Goal: Task Accomplishment & Management: Complete application form

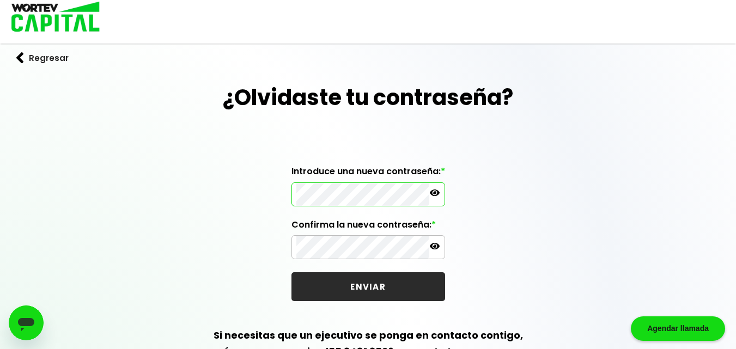
click at [438, 193] on icon at bounding box center [435, 193] width 10 height 7
click at [436, 247] on icon at bounding box center [435, 246] width 10 height 10
click at [435, 245] on icon at bounding box center [435, 246] width 10 height 8
click at [434, 191] on icon at bounding box center [435, 193] width 10 height 10
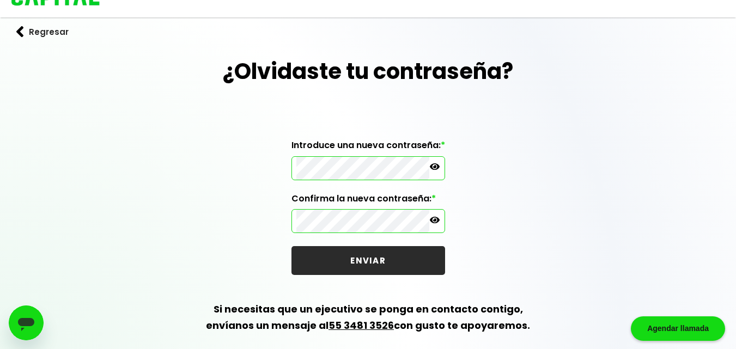
scroll to position [37, 0]
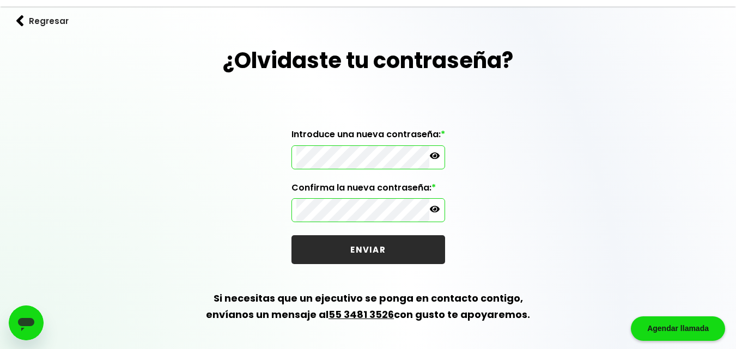
click at [435, 159] on icon at bounding box center [435, 156] width 10 height 7
click at [432, 211] on icon at bounding box center [435, 209] width 10 height 7
click at [396, 259] on button "ENVIAR" at bounding box center [369, 249] width 154 height 29
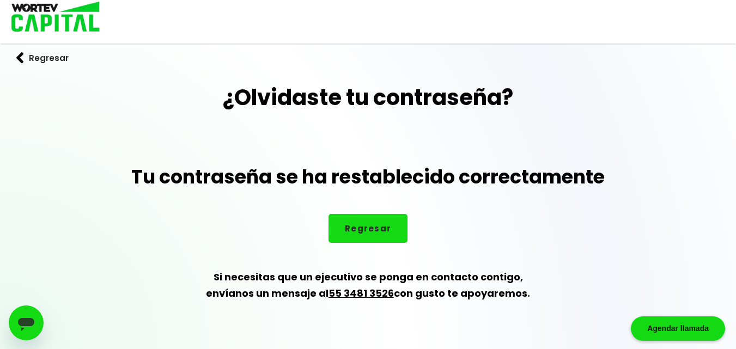
scroll to position [0, 0]
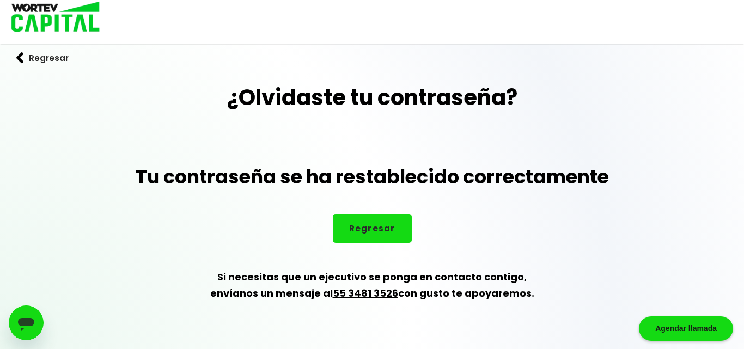
click at [26, 61] on button "Regresar" at bounding box center [42, 58] width 85 height 29
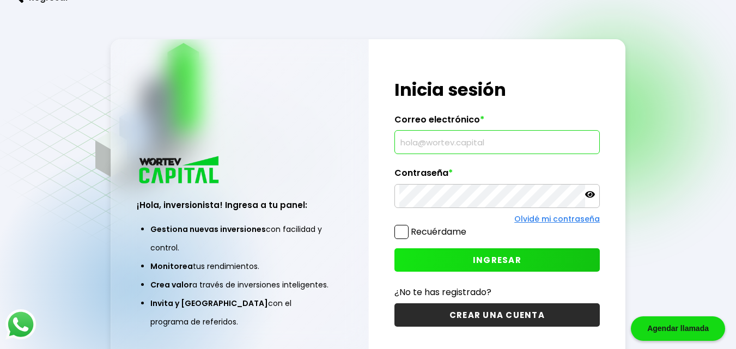
click at [442, 151] on input "text" at bounding box center [497, 142] width 196 height 23
type input "[PERSON_NAME][EMAIL_ADDRESS][DOMAIN_NAME]"
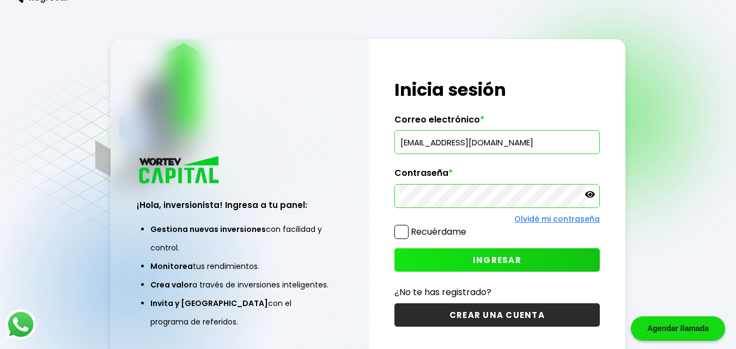
click at [483, 270] on button "INGRESAR" at bounding box center [497, 259] width 205 height 23
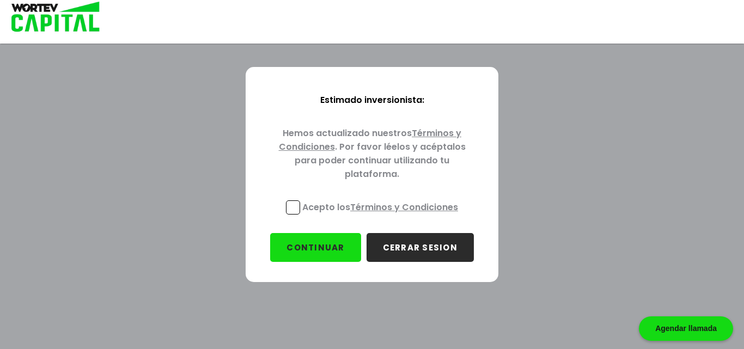
click at [297, 208] on span at bounding box center [293, 208] width 14 height 14
click at [383, 216] on input "Acepto los Términos y Condiciones" at bounding box center [383, 216] width 0 height 0
click at [332, 241] on button "CONTINUAR" at bounding box center [315, 247] width 90 height 29
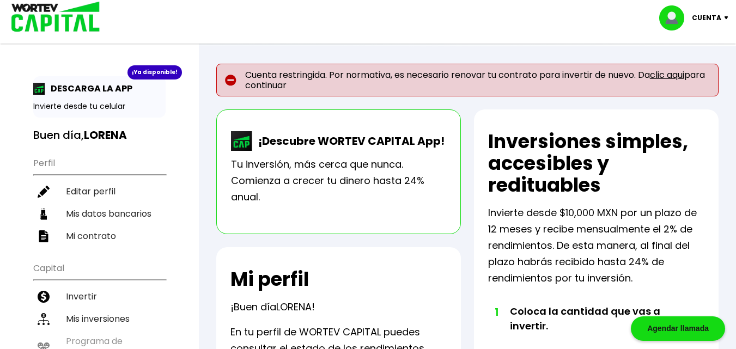
click at [663, 73] on link "clic aqui" at bounding box center [667, 75] width 34 height 13
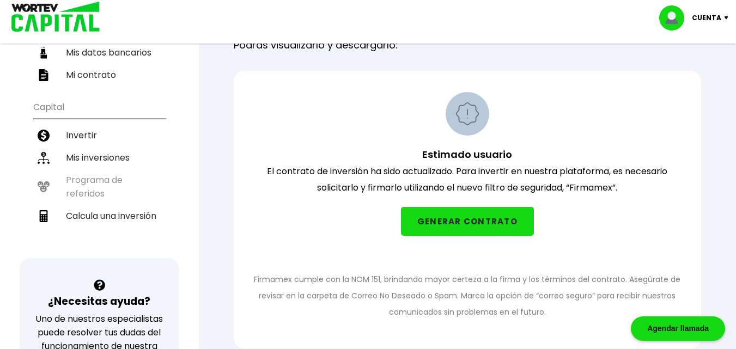
scroll to position [163, 0]
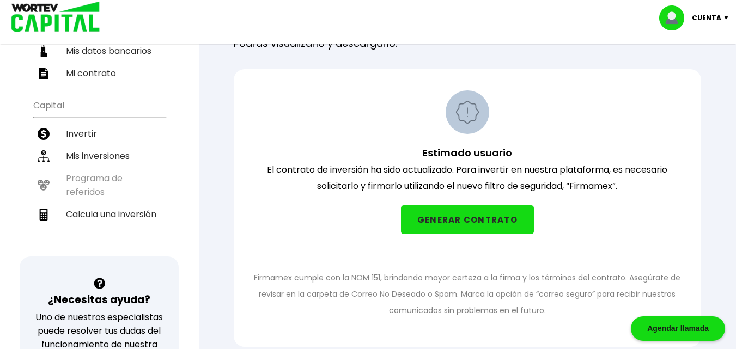
click at [470, 214] on button "GENERAR CONTRATO" at bounding box center [467, 219] width 133 height 29
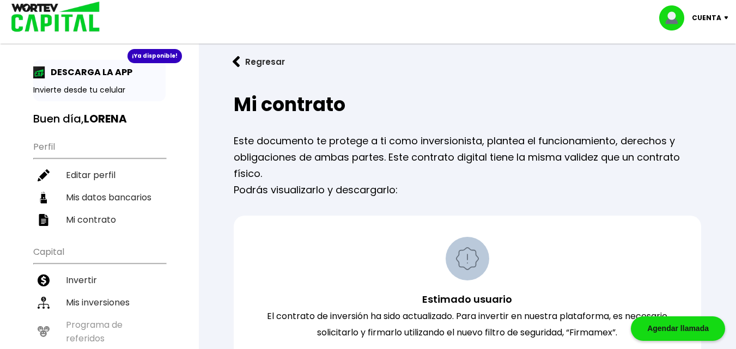
scroll to position [8, 0]
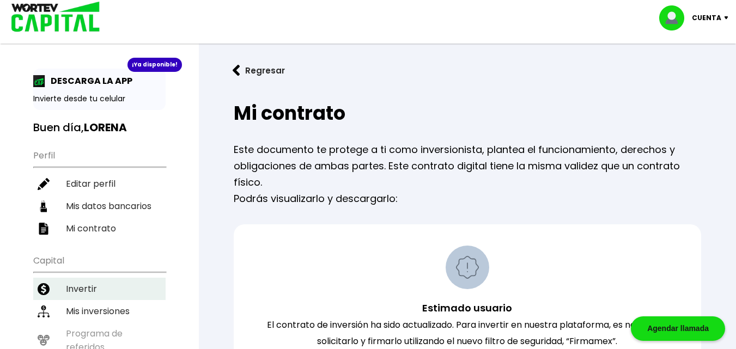
click at [90, 290] on li "Invertir" at bounding box center [99, 289] width 132 height 22
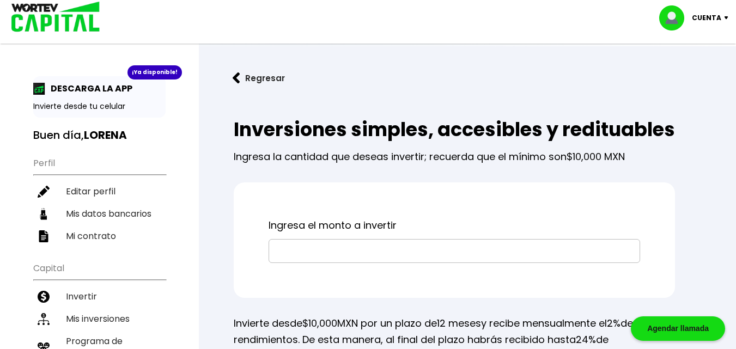
click at [709, 23] on p "Cuenta" at bounding box center [706, 18] width 29 height 16
click at [699, 44] on li "Editar perfil" at bounding box center [695, 50] width 87 height 22
click at [682, 50] on link "Editar perfil" at bounding box center [695, 50] width 43 height 11
select select "Mujer"
select select "Licenciatura"
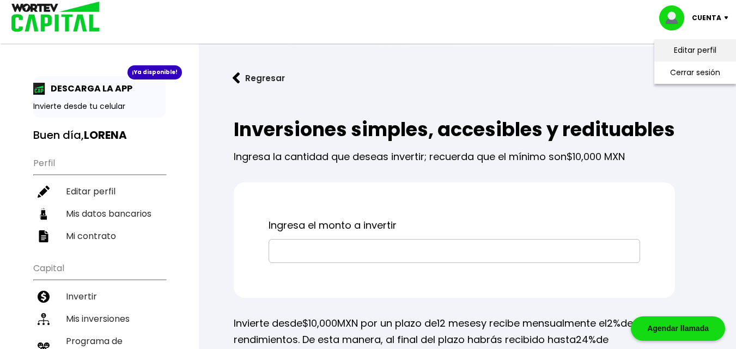
select select "SL"
select select "Banorte"
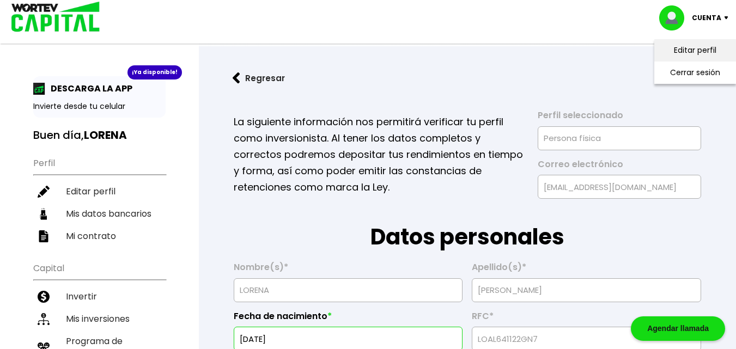
type input "22/11/1964"
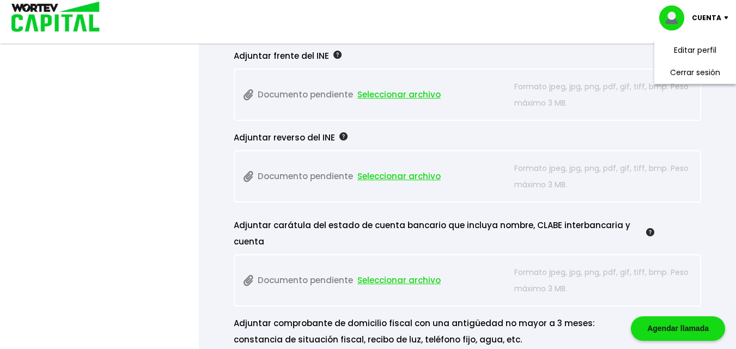
scroll to position [983, 0]
click at [544, 90] on p "Formato jpeg, jpg, png, pdf, gif, tiff, bmp. Peso máximo 3 MB." at bounding box center [602, 94] width 177 height 33
click at [712, 114] on form "La siguiente información nos permitirá verificar tu perfil como inversionista. …" at bounding box center [467, 45] width 502 height 1870
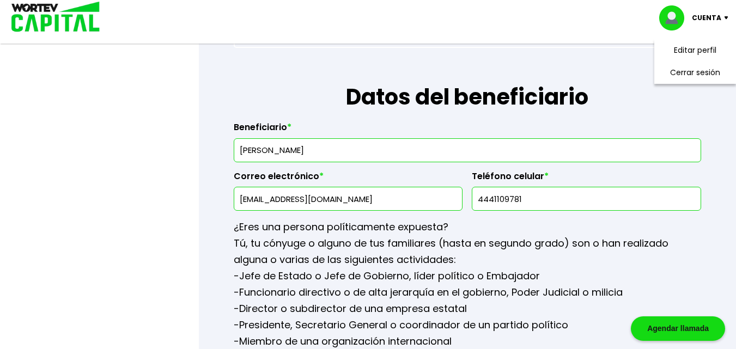
scroll to position [1340, 0]
drag, startPoint x: 352, startPoint y: 201, endPoint x: 108, endPoint y: 216, distance: 244.6
type input "[EMAIL_ADDRESS][DOMAIN_NAME]"
drag, startPoint x: 538, startPoint y: 198, endPoint x: 351, endPoint y: 239, distance: 191.2
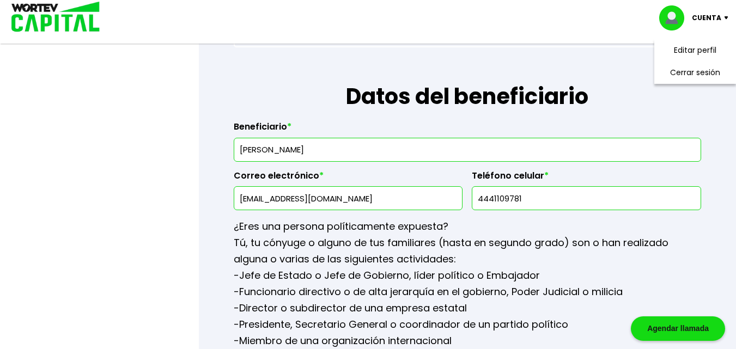
type input "4441109781"
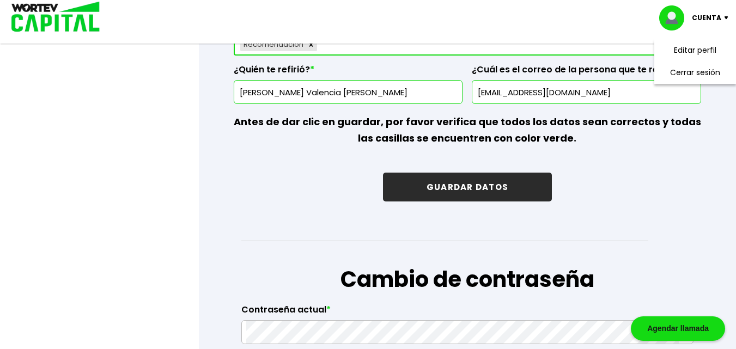
scroll to position [1743, 0]
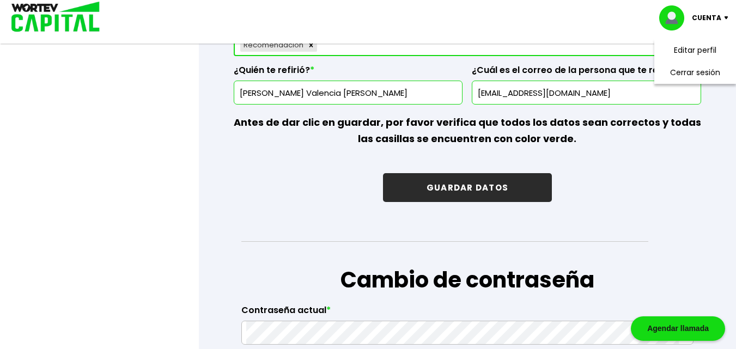
click at [420, 182] on button "GUARDAR DATOS" at bounding box center [467, 187] width 169 height 29
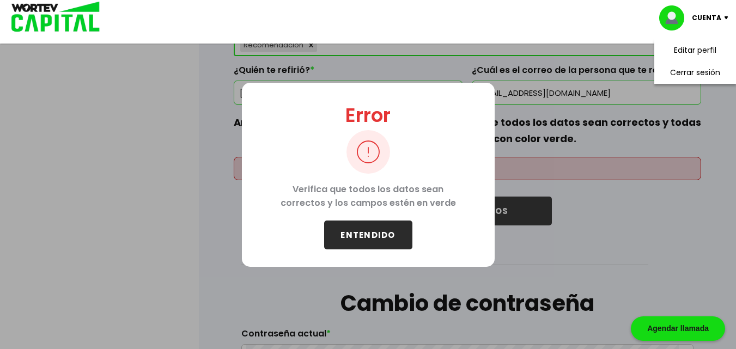
click at [336, 229] on button "ENTENDIDO" at bounding box center [368, 235] width 88 height 29
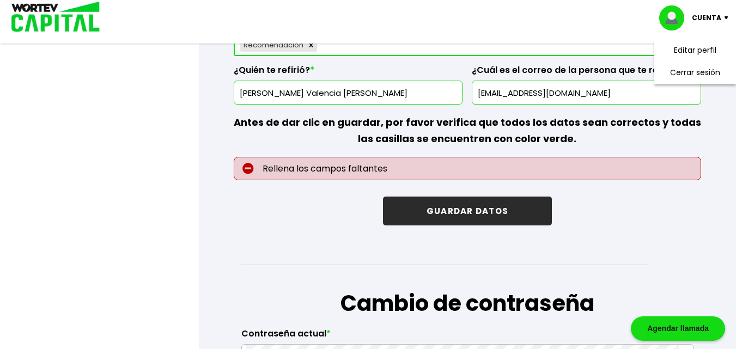
click at [312, 165] on p "Rellena los campos faltantes" at bounding box center [468, 168] width 468 height 23
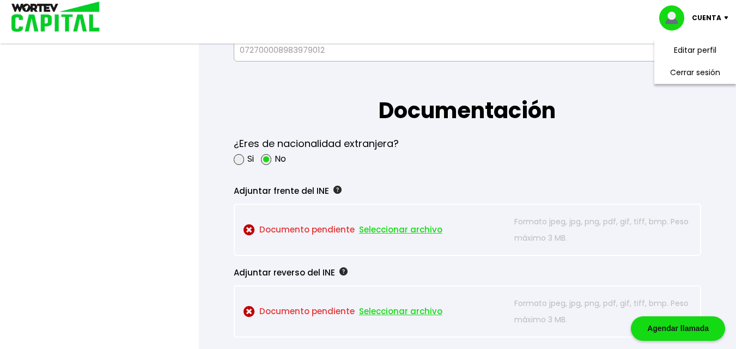
scroll to position [847, 0]
click at [372, 232] on span "Seleccionar archivo" at bounding box center [400, 230] width 83 height 16
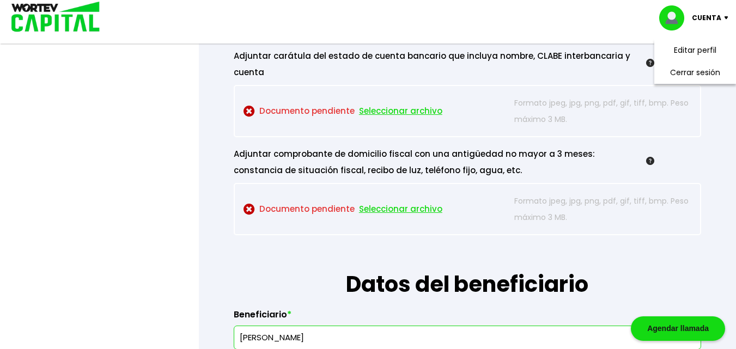
scroll to position [1174, 0]
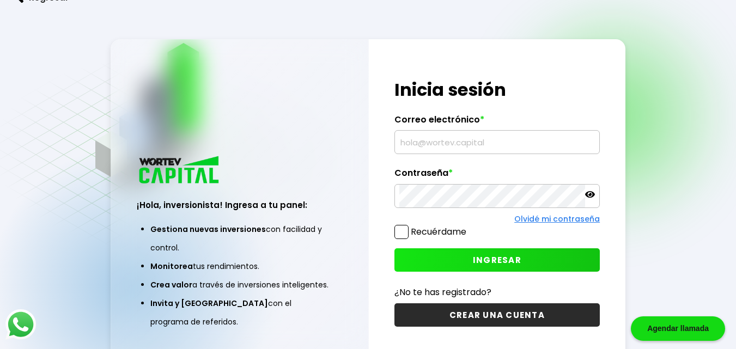
click at [439, 139] on input "text" at bounding box center [497, 142] width 196 height 23
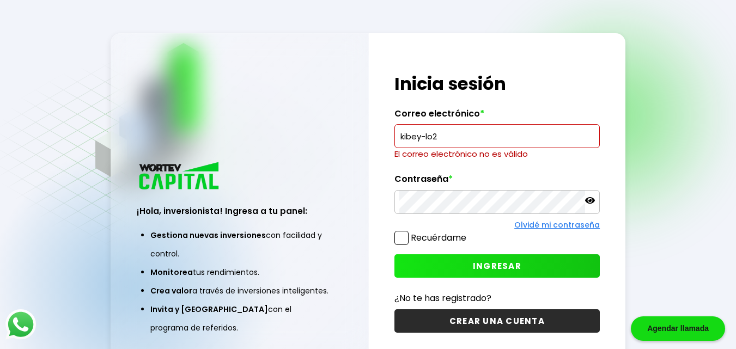
click at [448, 135] on input "kibey-lo2" at bounding box center [497, 136] width 196 height 23
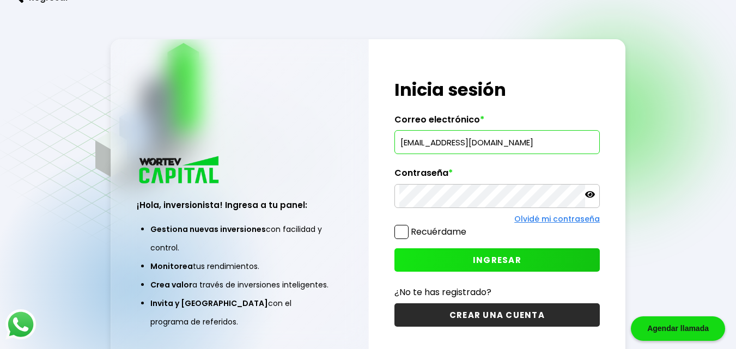
type input "[PERSON_NAME][EMAIL_ADDRESS][DOMAIN_NAME]"
click at [411, 230] on label "Recuérdame" at bounding box center [439, 232] width 56 height 13
click at [469, 227] on input "Recuérdame" at bounding box center [469, 227] width 0 height 0
click at [411, 248] on button "INGRESAR" at bounding box center [497, 259] width 205 height 23
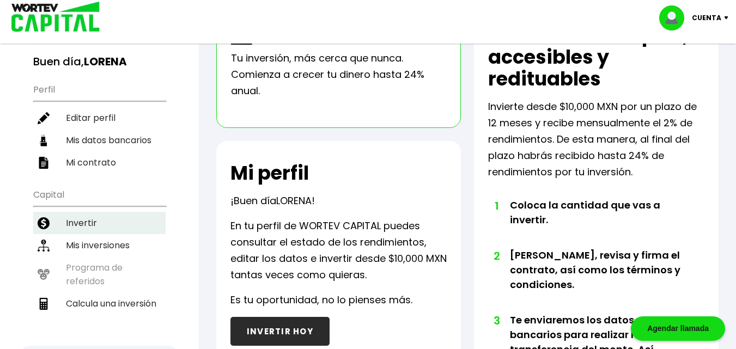
scroll to position [57, 0]
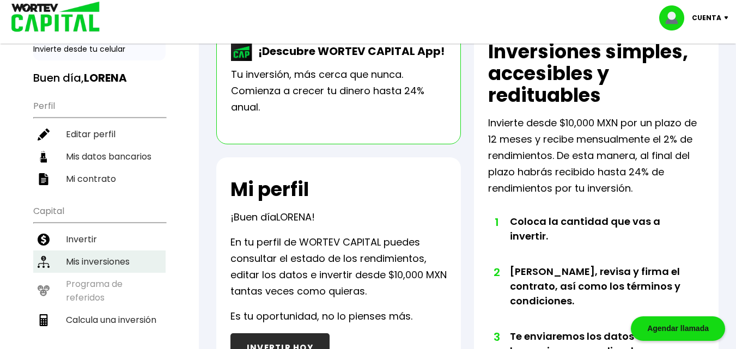
click at [94, 266] on li "Mis inversiones" at bounding box center [99, 262] width 132 height 22
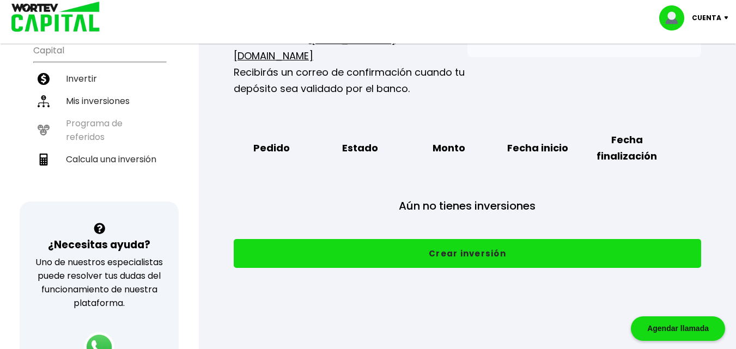
scroll to position [219, 0]
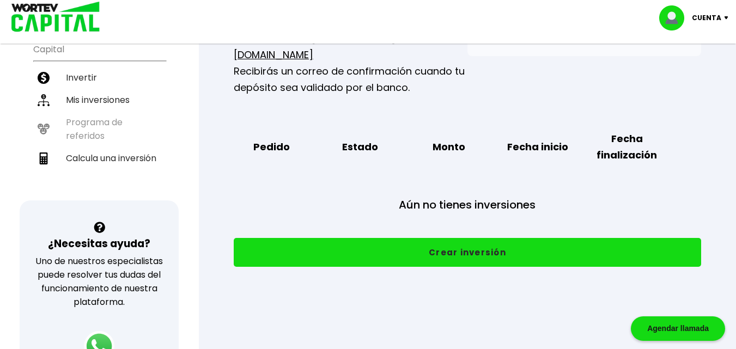
click at [350, 238] on button "Crear inversión" at bounding box center [468, 252] width 468 height 29
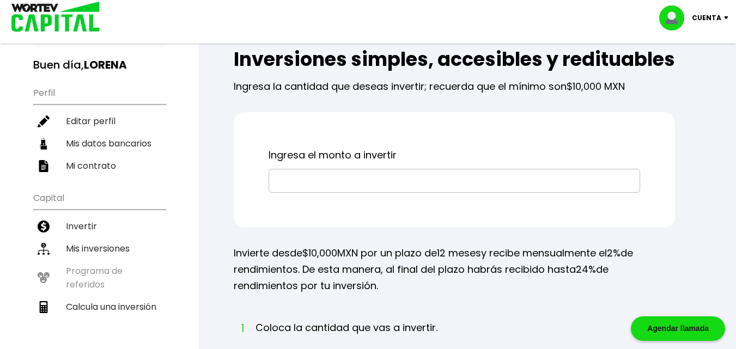
scroll to position [71, 0]
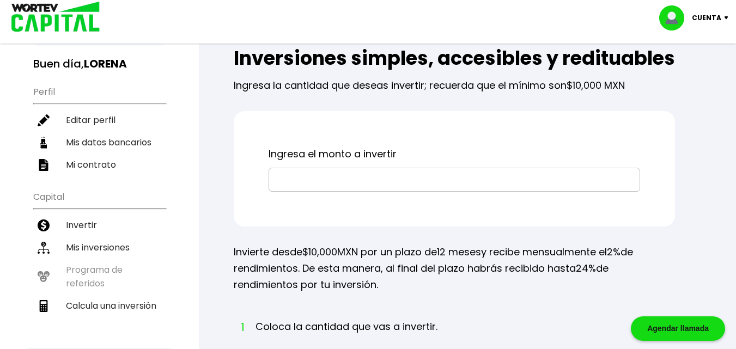
click at [325, 191] on input "text" at bounding box center [455, 179] width 362 height 23
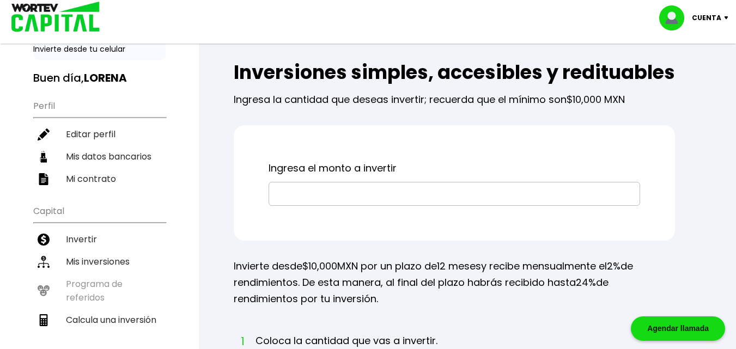
scroll to position [58, 0]
click at [355, 205] on input "text" at bounding box center [455, 193] width 362 height 23
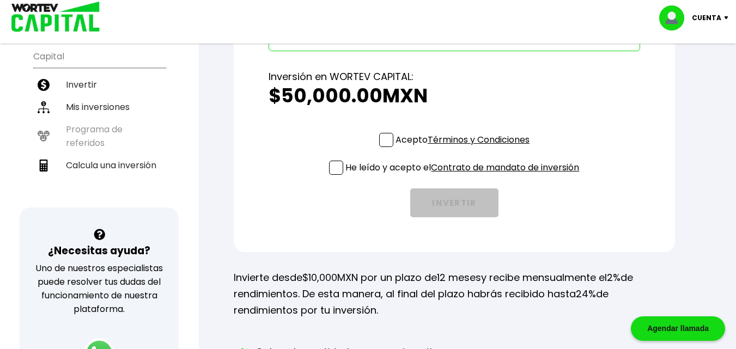
scroll to position [213, 0]
type input "$50,000"
click at [381, 147] on span at bounding box center [386, 139] width 14 height 14
click at [465, 148] on input "Acepto Términos y Condiciones" at bounding box center [465, 148] width 0 height 0
click at [330, 174] on span at bounding box center [336, 167] width 14 height 14
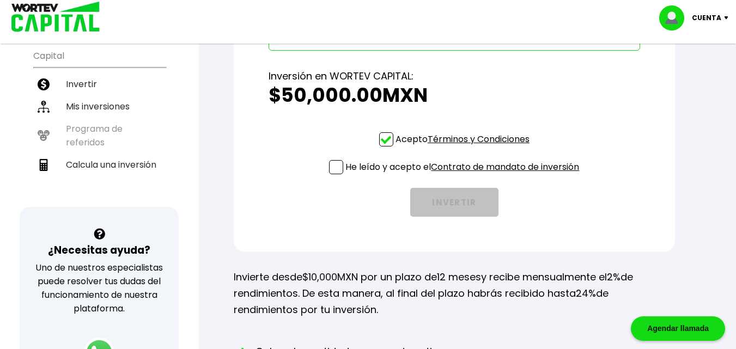
click at [465, 175] on input "He leído y acepto el Contrato de mandato de inversión" at bounding box center [465, 175] width 0 height 0
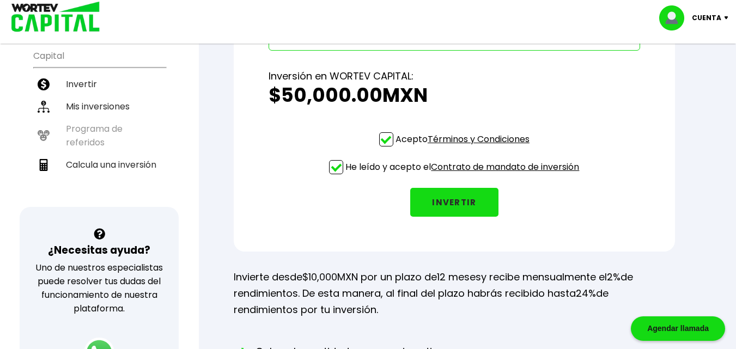
click at [456, 217] on button "INVERTIR" at bounding box center [454, 202] width 88 height 29
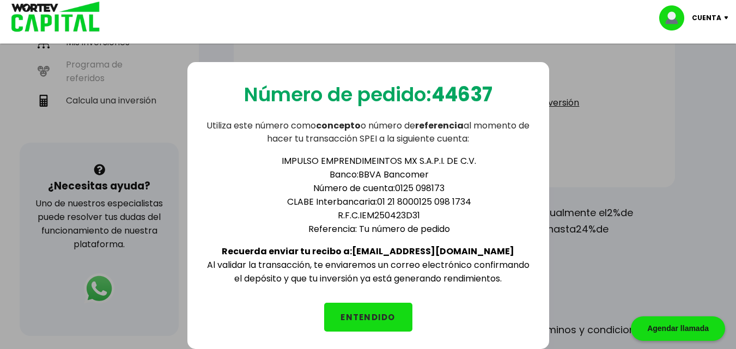
scroll to position [267, 0]
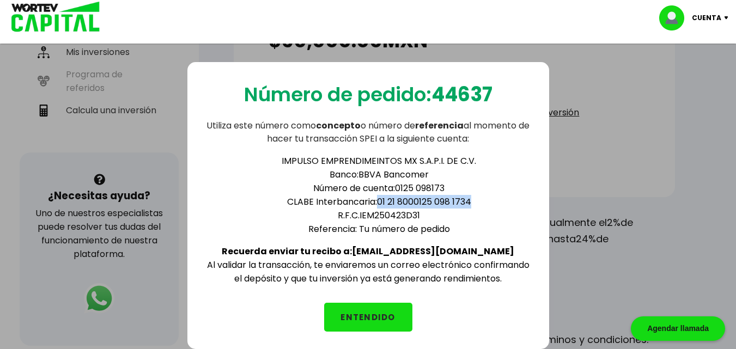
drag, startPoint x: 377, startPoint y: 203, endPoint x: 484, endPoint y: 205, distance: 107.4
click at [484, 205] on li "CLABE Interbancaria: 01 21 8000125 098 1734" at bounding box center [379, 202] width 305 height 14
copy li "01 21 8000125 098 1734"
click at [390, 196] on li "CLABE Interbancaria: 01 21 8000125 098 1734" at bounding box center [379, 202] width 305 height 14
drag, startPoint x: 397, startPoint y: 189, endPoint x: 446, endPoint y: 190, distance: 49.1
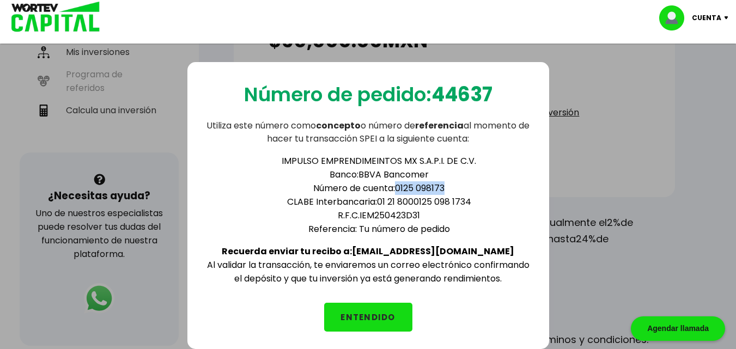
click at [446, 190] on li "Número de cuenta: 0125 098173" at bounding box center [379, 188] width 305 height 14
copy li "0125 098173"
click at [470, 88] on b "44637" at bounding box center [462, 95] width 61 height 28
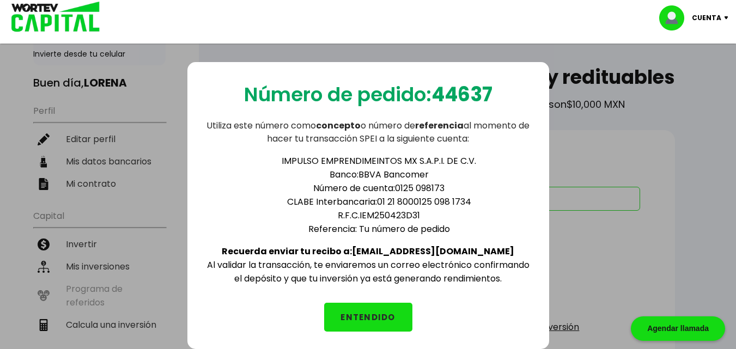
scroll to position [53, 0]
drag, startPoint x: 385, startPoint y: 251, endPoint x: 477, endPoint y: 247, distance: 92.2
click at [477, 247] on b "Recuerda enviar tu recibo a: info@wortev.capital" at bounding box center [368, 251] width 293 height 13
click at [421, 313] on div "Número de pedido: 44637 Utiliza este número como concepto o número de referenci…" at bounding box center [368, 205] width 362 height 287
click at [399, 324] on button "ENTENDIDO" at bounding box center [368, 317] width 88 height 29
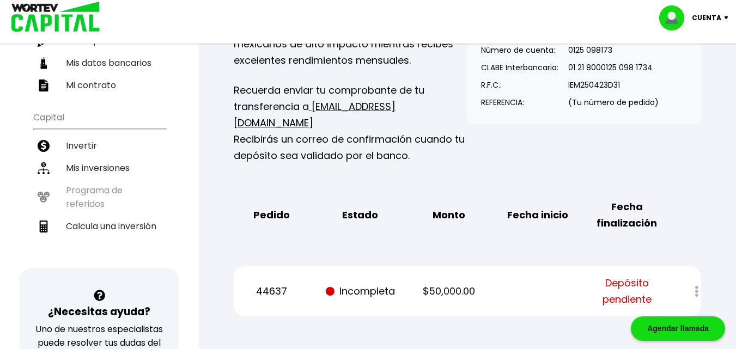
scroll to position [151, 0]
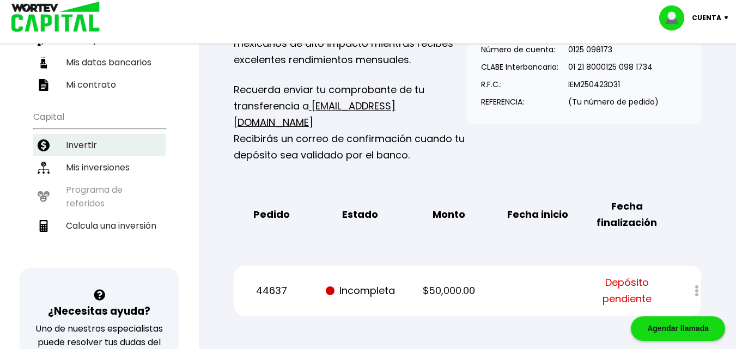
click at [72, 153] on li "Invertir" at bounding box center [99, 145] width 132 height 22
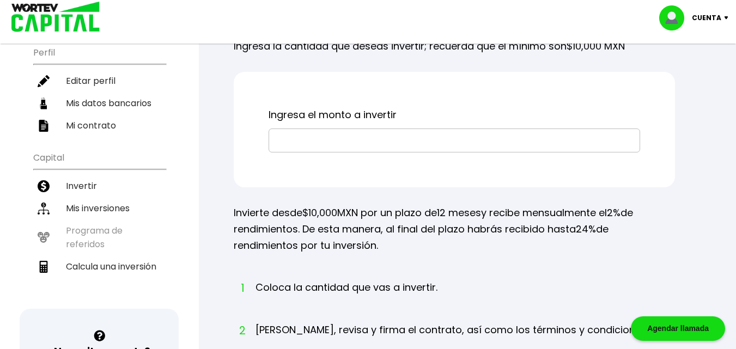
scroll to position [136, 0]
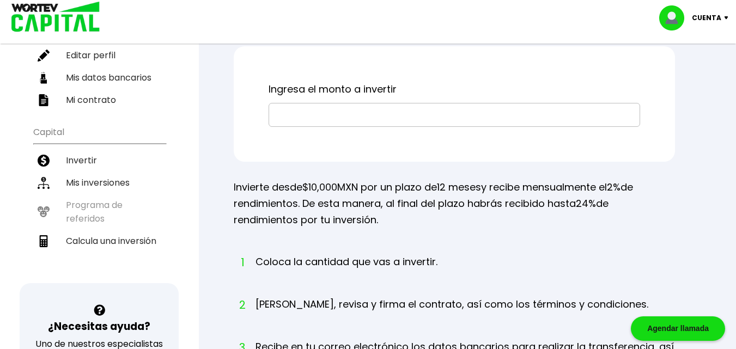
click at [330, 126] on input "text" at bounding box center [455, 115] width 362 height 23
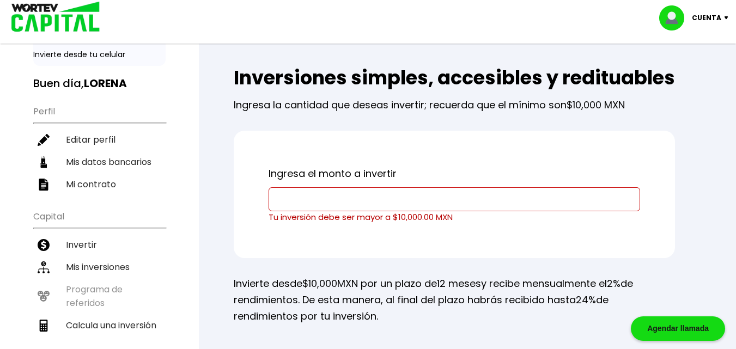
scroll to position [0, 0]
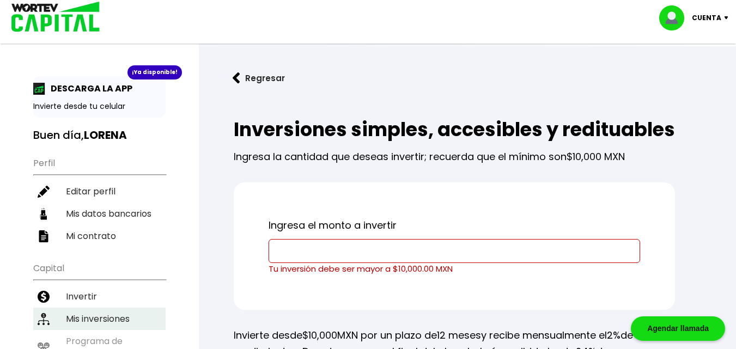
click at [82, 311] on li "Mis inversiones" at bounding box center [99, 319] width 132 height 22
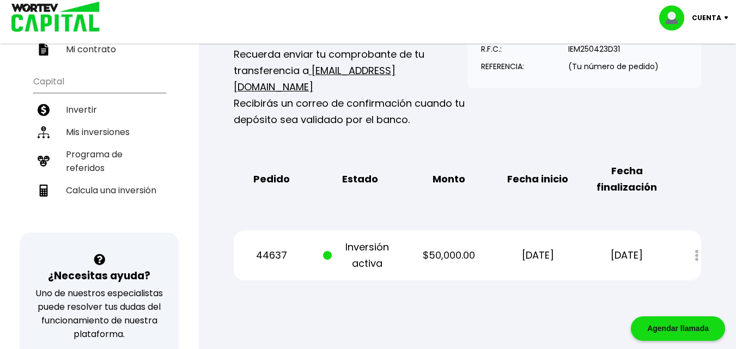
scroll to position [187, 0]
click at [494, 230] on div "44637 Inversión activa $50,000.00 29/09/2025 29/09/2026 Estado de cuenta" at bounding box center [468, 255] width 468 height 50
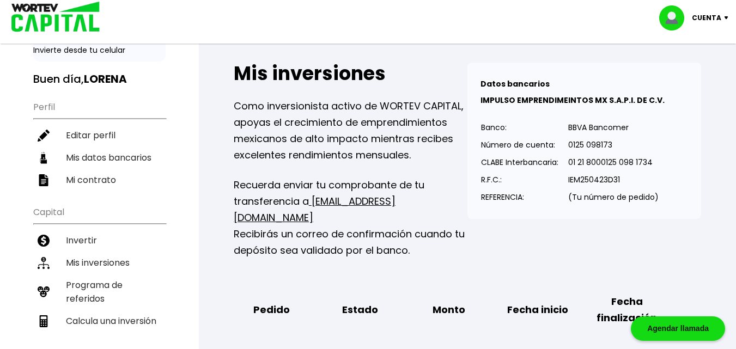
scroll to position [0, 0]
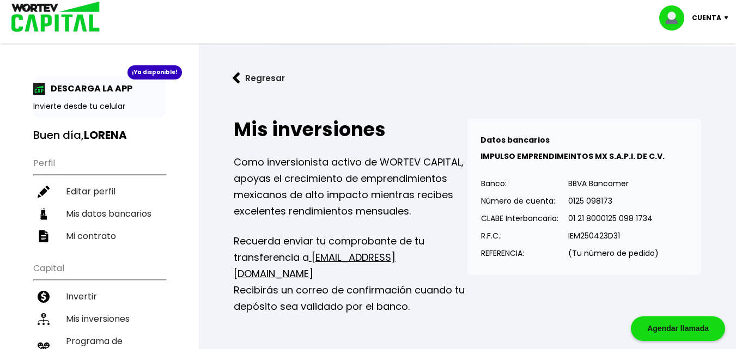
click at [234, 70] on button "Regresar" at bounding box center [258, 78] width 85 height 29
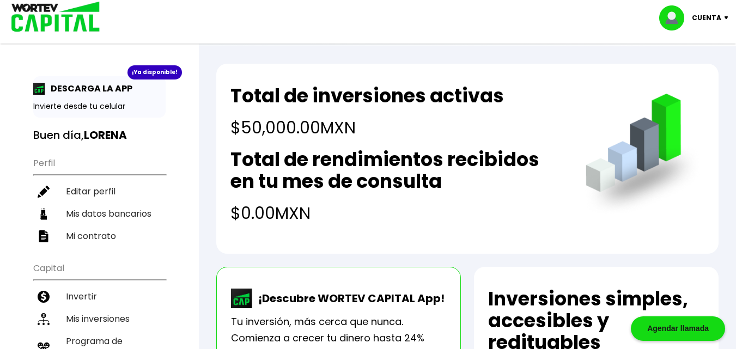
click at [721, 21] on div "Cuenta" at bounding box center [697, 17] width 77 height 25
click at [697, 65] on li "Cerrar sesión" at bounding box center [695, 73] width 87 height 22
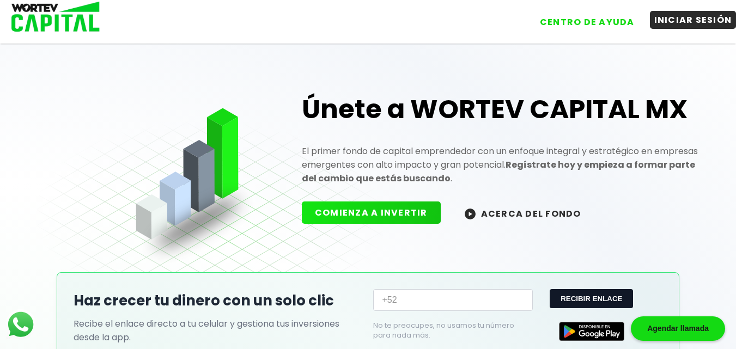
click at [671, 26] on button "INICIAR SESIÓN" at bounding box center [693, 20] width 87 height 18
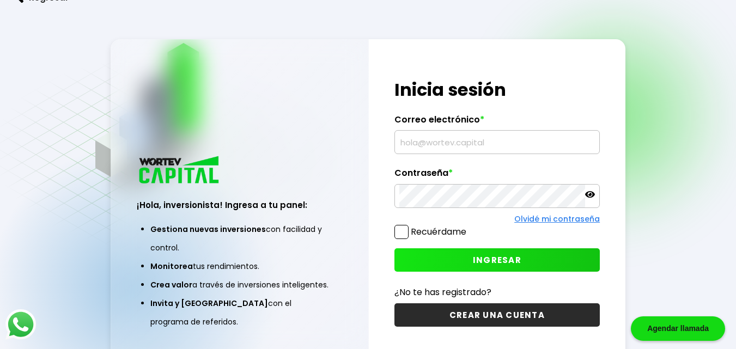
click at [456, 130] on label "Correo electrónico *" at bounding box center [497, 122] width 205 height 16
click at [451, 139] on input "text" at bounding box center [497, 142] width 196 height 23
type input "[EMAIL_ADDRESS],com"
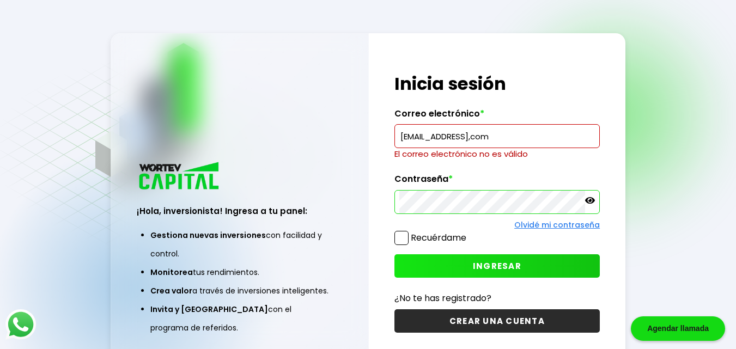
click at [533, 129] on input "[EMAIL_ADDRESS],com" at bounding box center [497, 136] width 196 height 23
click at [472, 328] on button "CREAR UNA CUENTA" at bounding box center [497, 321] width 205 height 23
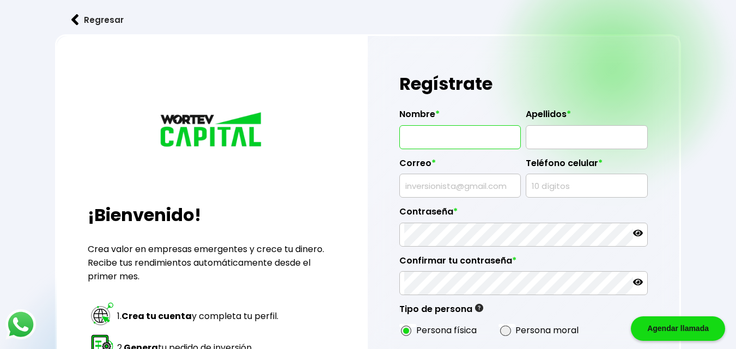
click at [465, 141] on input "text" at bounding box center [460, 137] width 112 height 23
type input "[PERSON_NAME]"
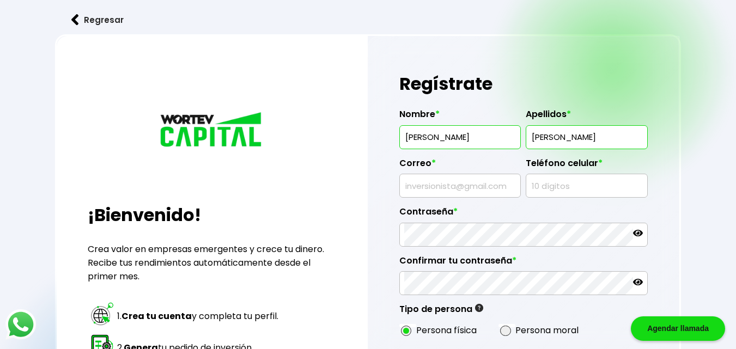
type input "[PERSON_NAME]"
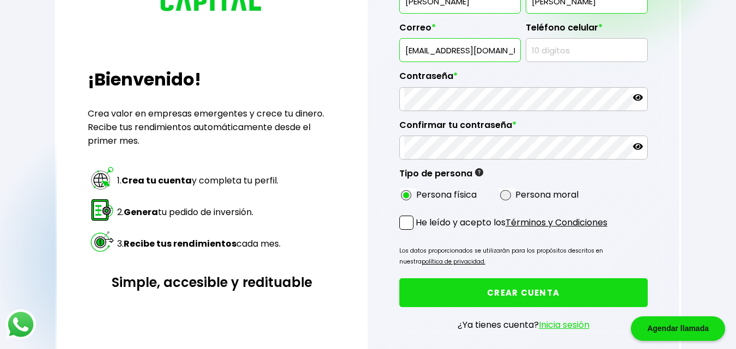
scroll to position [191, 0]
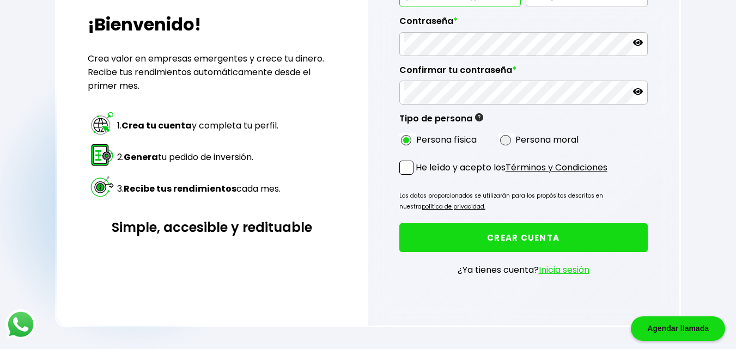
type input "[EMAIL_ADDRESS][DOMAIN_NAME]"
click at [577, 269] on link "Inicia sesión" at bounding box center [564, 270] width 51 height 13
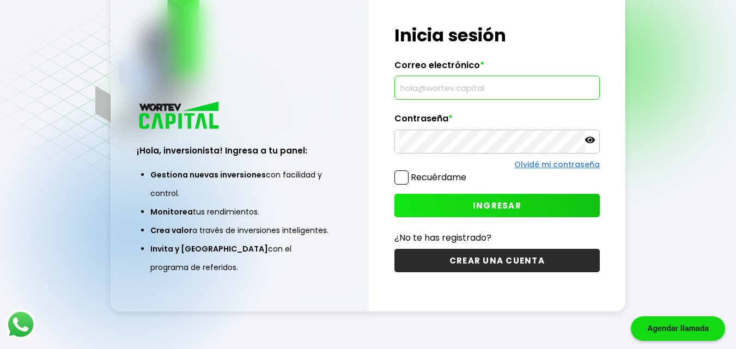
click at [459, 96] on input "text" at bounding box center [497, 87] width 196 height 23
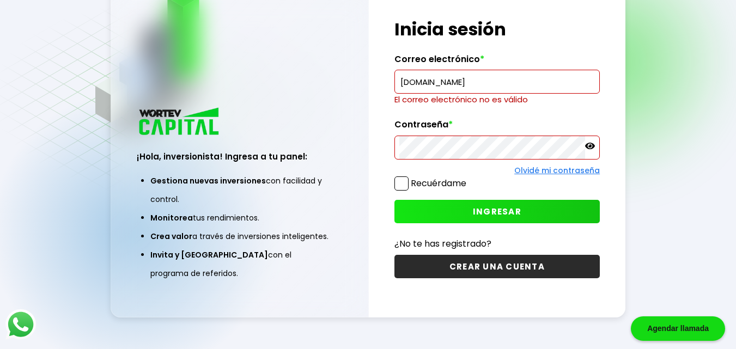
click at [448, 84] on input "[DOMAIN_NAME]" at bounding box center [497, 81] width 196 height 23
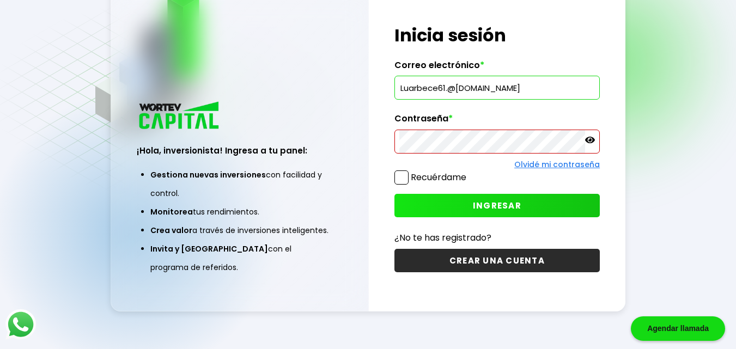
type input "Luarbece61.@[DOMAIN_NAME]"
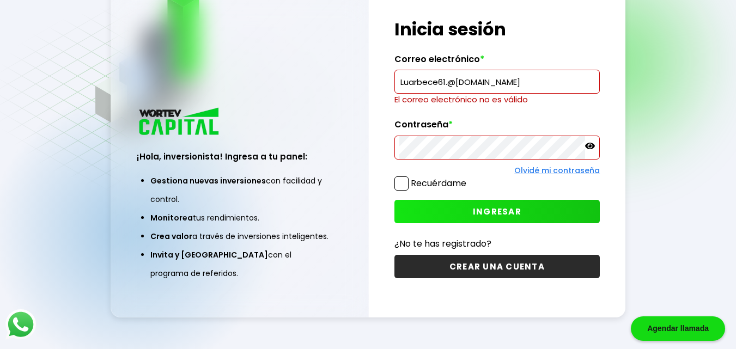
click at [478, 264] on button "CREAR UNA CUENTA" at bounding box center [497, 266] width 205 height 23
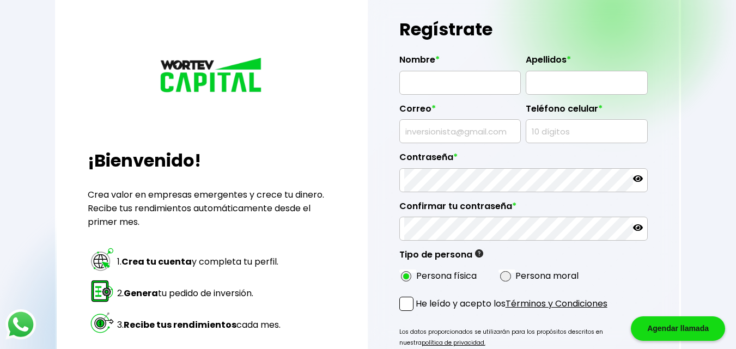
click at [451, 89] on input "text" at bounding box center [460, 82] width 112 height 23
type input "[PERSON_NAME]"
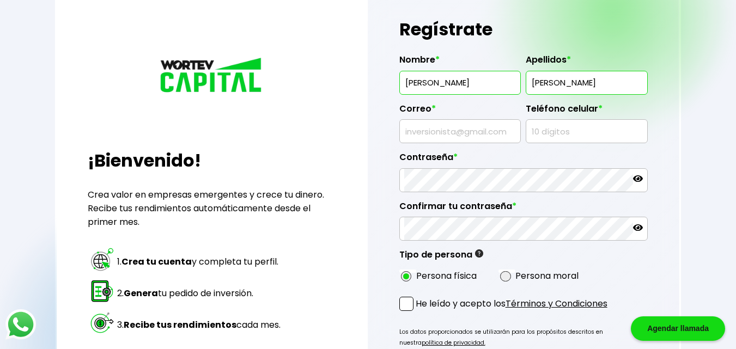
type input "[PERSON_NAME]"
click at [439, 132] on input "text" at bounding box center [460, 131] width 112 height 23
type input "[EMAIL_ADDRESS][DOMAIN_NAME]"
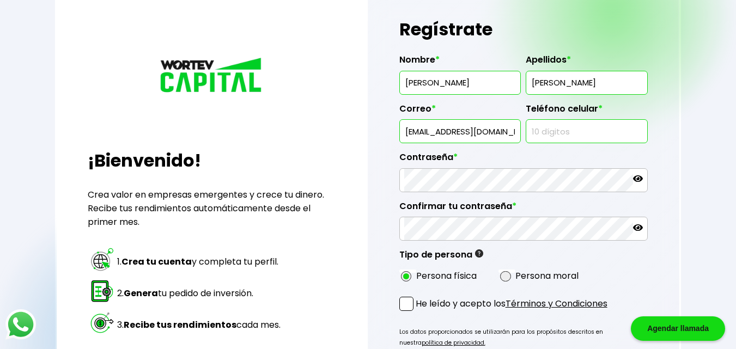
click at [545, 126] on input "text" at bounding box center [587, 131] width 112 height 23
type input "4441109781"
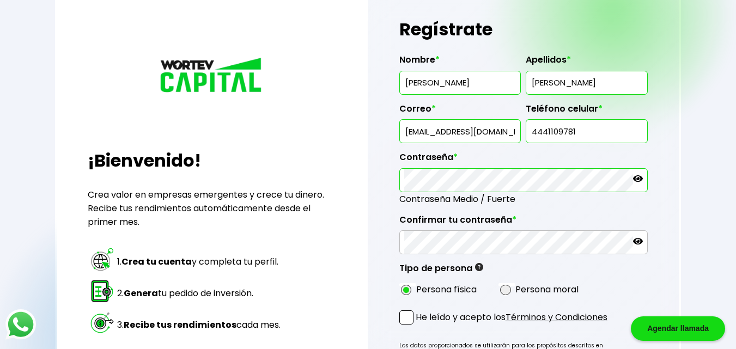
click at [640, 178] on icon at bounding box center [638, 178] width 10 height 7
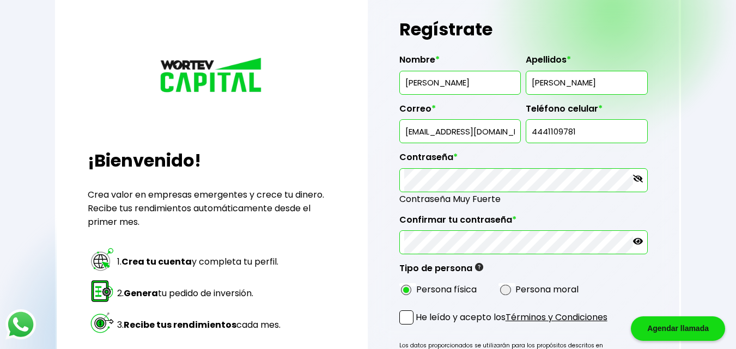
click at [643, 244] on div at bounding box center [523, 242] width 248 height 24
click at [640, 239] on icon at bounding box center [638, 241] width 10 height 7
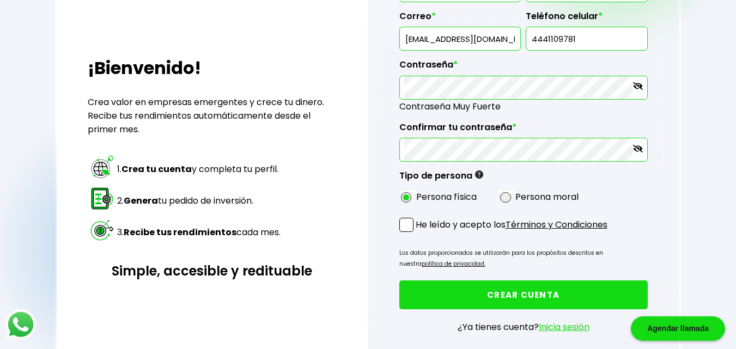
scroll to position [149, 0]
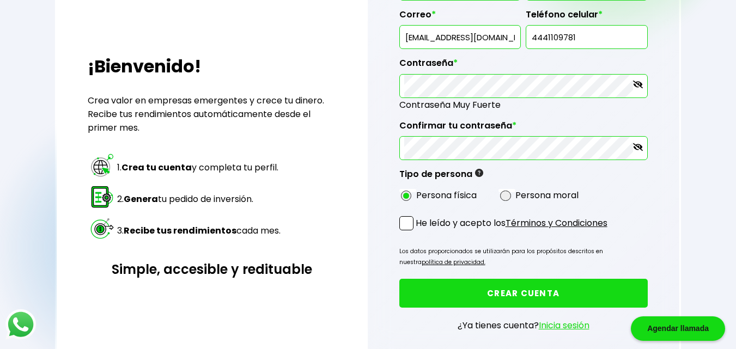
click at [452, 301] on button "CREAR CUENTA" at bounding box center [523, 293] width 248 height 29
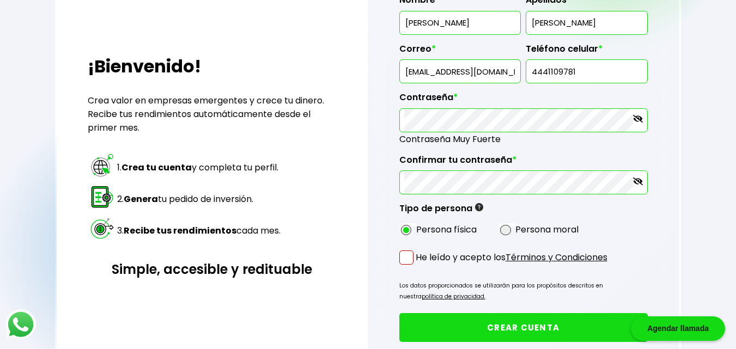
click at [409, 260] on span at bounding box center [406, 258] width 14 height 14
click at [418, 266] on input "He leído y acepto los Términos y Condiciones" at bounding box center [418, 266] width 0 height 0
click at [447, 322] on button "CREAR CUENTA" at bounding box center [523, 327] width 248 height 29
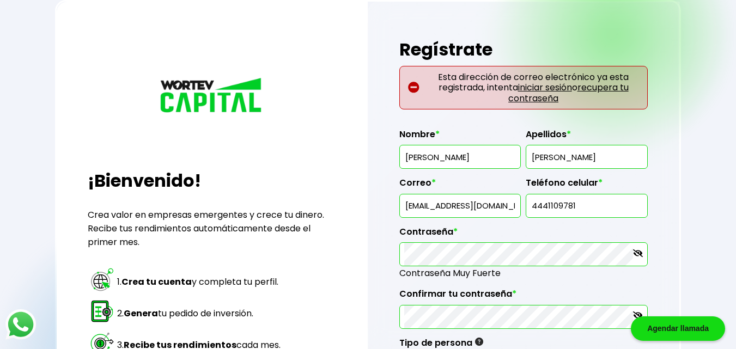
scroll to position [33, 0]
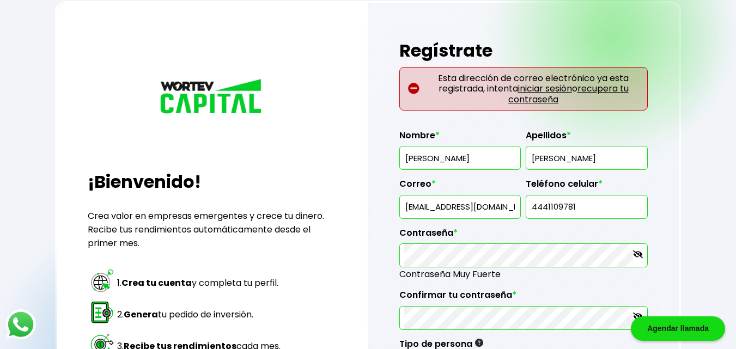
click at [551, 85] on link "iniciar sesión" at bounding box center [545, 88] width 54 height 13
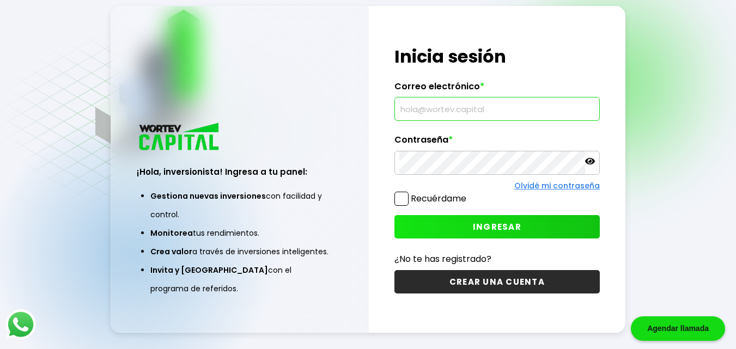
click at [457, 110] on input "text" at bounding box center [497, 109] width 196 height 23
type input "[EMAIL_ADDRESS][DOMAIN_NAME]"
click at [524, 252] on div "¡Hola, inversionista! Ingresa tus credenciales para iniciar sesión Inicia sesió…" at bounding box center [497, 169] width 257 height 327
click at [418, 217] on button "INGRESAR" at bounding box center [497, 226] width 205 height 23
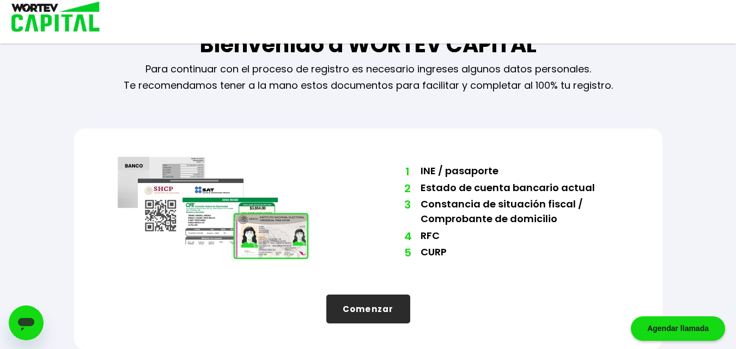
scroll to position [38, 0]
click at [359, 310] on button "Comenzar" at bounding box center [368, 308] width 84 height 29
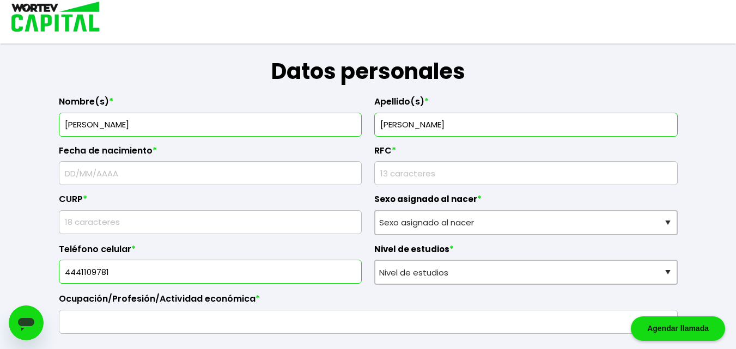
scroll to position [154, 0]
click at [155, 176] on input "text" at bounding box center [211, 173] width 294 height 23
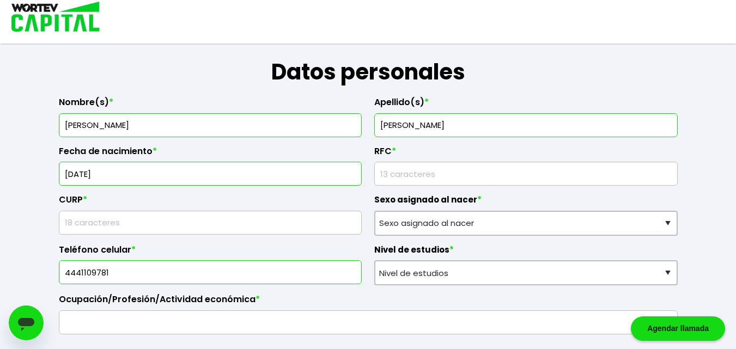
type input "[DATE]"
click at [434, 172] on input "rfc" at bounding box center [526, 173] width 294 height 23
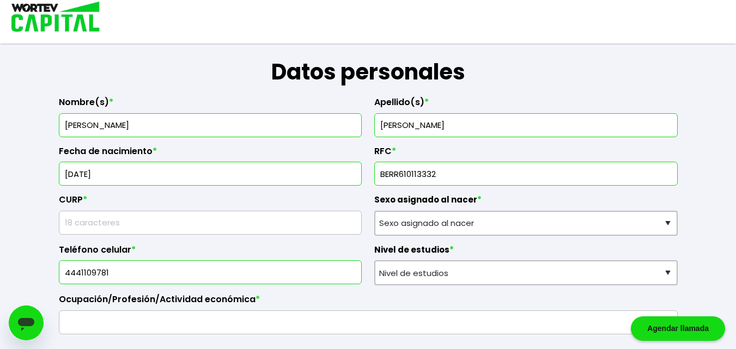
type input "BERR610113332"
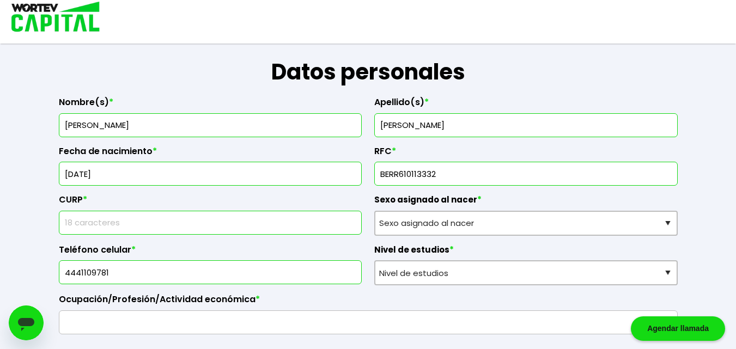
click at [195, 223] on input "text" at bounding box center [211, 222] width 294 height 23
type input "BERR610113HSPCVL05"
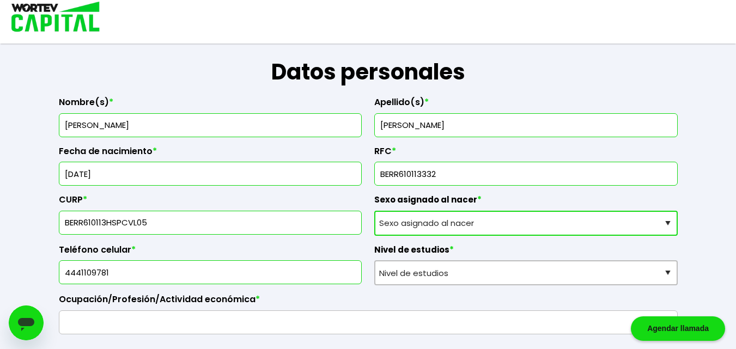
click at [463, 226] on select "Sexo asignado al nacer Hombre Mujer Prefiero no contestar" at bounding box center [526, 223] width 304 height 25
select select "Hombre"
click at [374, 211] on select "Sexo asignado al nacer Hombre Mujer Prefiero no contestar" at bounding box center [526, 223] width 304 height 25
click at [191, 277] on input "4441109781" at bounding box center [211, 272] width 294 height 23
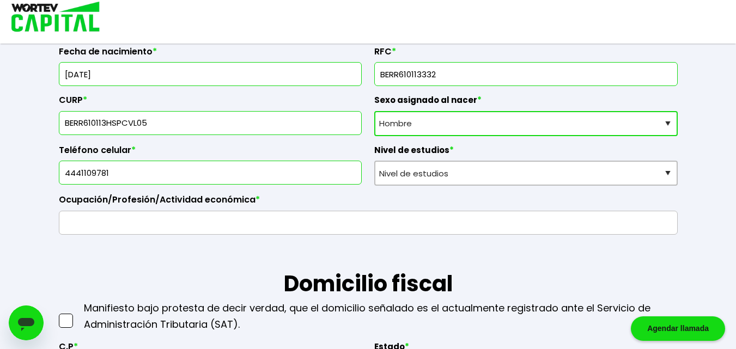
scroll to position [254, 0]
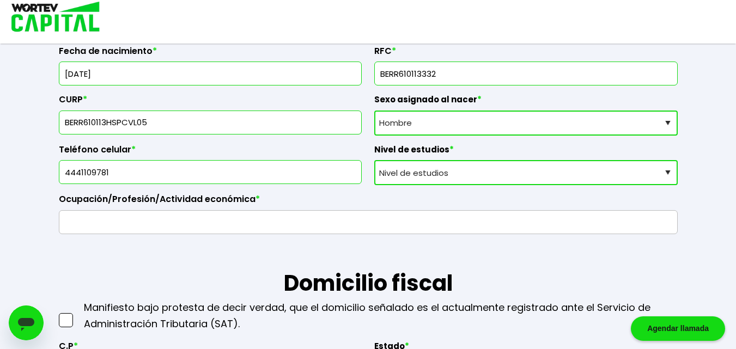
click at [420, 180] on select "Nivel de estudios Primaria Secundaria Bachillerato Licenciatura Posgrado" at bounding box center [526, 172] width 304 height 25
select select "Licenciatura"
click at [374, 160] on select "Nivel de estudios Primaria Secundaria Bachillerato Licenciatura Posgrado" at bounding box center [526, 172] width 304 height 25
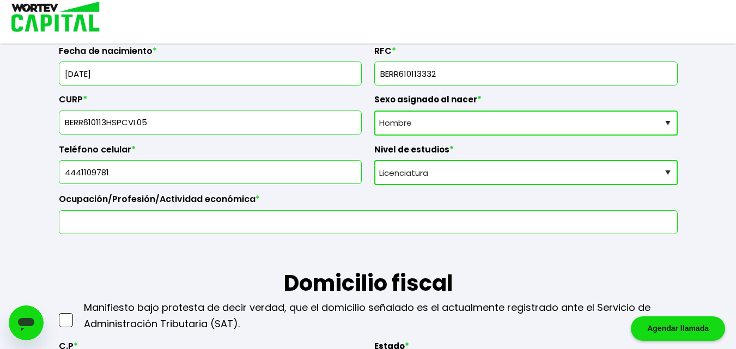
click at [177, 219] on input "text" at bounding box center [368, 222] width 609 height 23
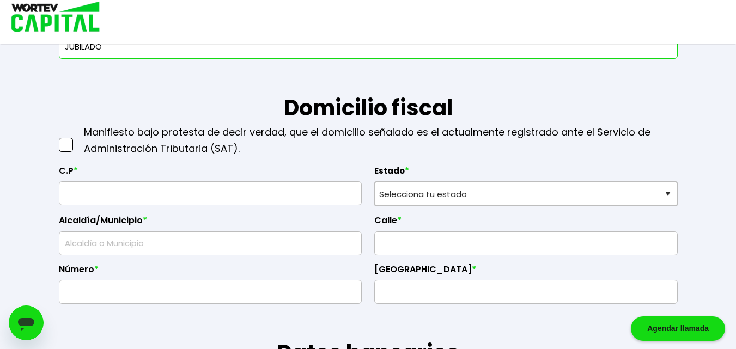
scroll to position [432, 0]
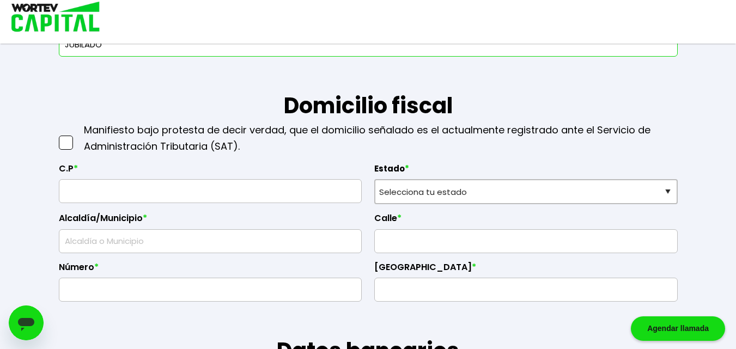
type input "JUBILADO"
click at [70, 148] on span at bounding box center [66, 143] width 14 height 14
click at [77, 137] on input "checkbox" at bounding box center [77, 137] width 0 height 0
click at [83, 179] on label "C.P *" at bounding box center [211, 171] width 304 height 16
click at [83, 184] on input "text" at bounding box center [211, 191] width 294 height 23
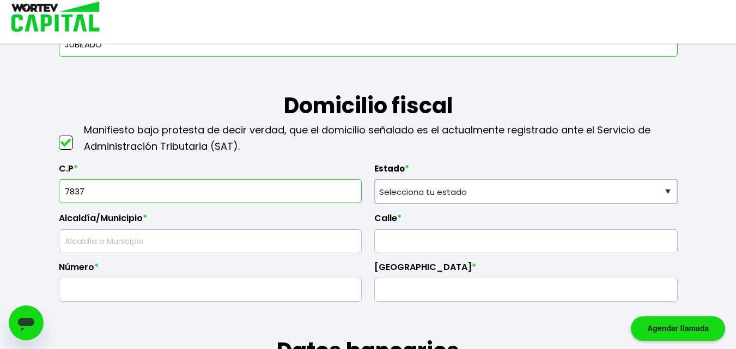
type input "78379"
select select "SL"
type input "[GEOGRAPHIC_DATA][PERSON_NAME]"
type input "Las Pilitas"
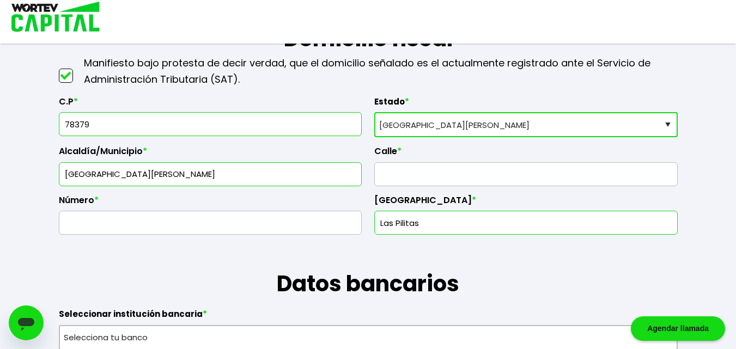
scroll to position [500, 0]
type input "78379"
click at [402, 172] on input "text" at bounding box center [526, 173] width 294 height 23
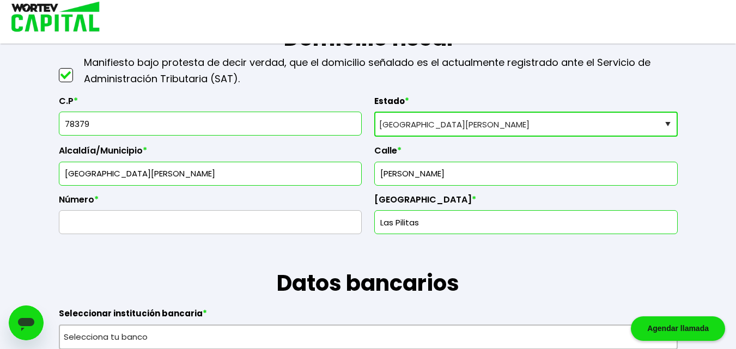
type input "[PERSON_NAME]"
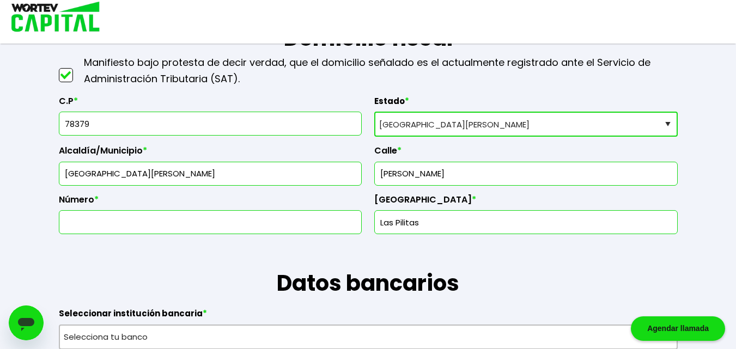
click at [166, 222] on input "text" at bounding box center [211, 222] width 294 height 23
type input "28"
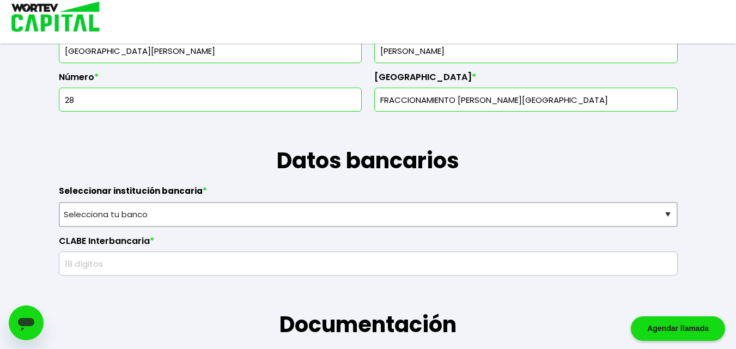
scroll to position [623, 0]
type input "FRACCIONAMIENTO [PERSON_NAME][GEOGRAPHIC_DATA]"
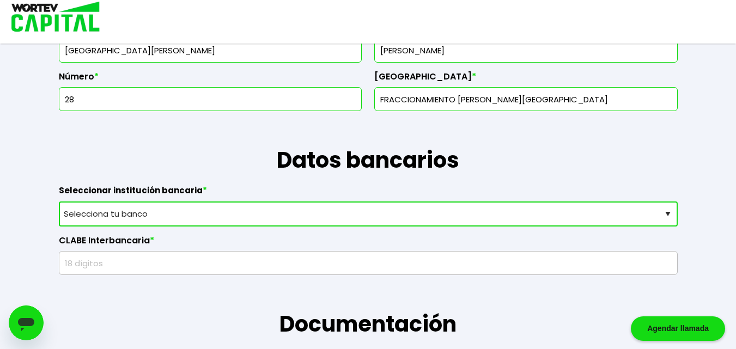
click at [212, 217] on select "Selecciona tu banco ABC Capital Actinver Afirme Albo ASP Banamex Banbajio Banco…" at bounding box center [368, 214] width 619 height 25
select select "BBVA Bancomer"
click at [59, 202] on select "Selecciona tu banco ABC Capital Actinver Afirme Albo ASP Banamex Banbajio Banco…" at bounding box center [368, 214] width 619 height 25
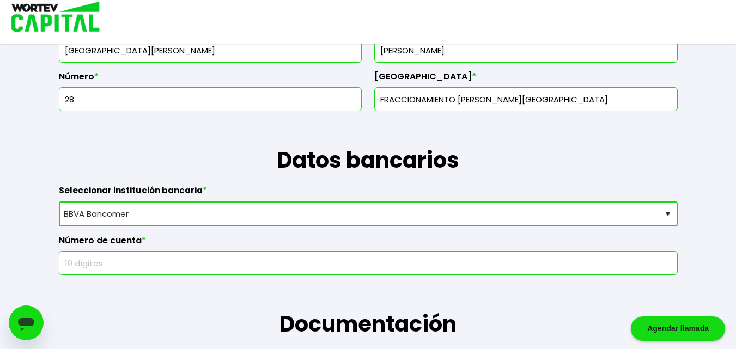
click at [149, 269] on input "text" at bounding box center [368, 263] width 609 height 23
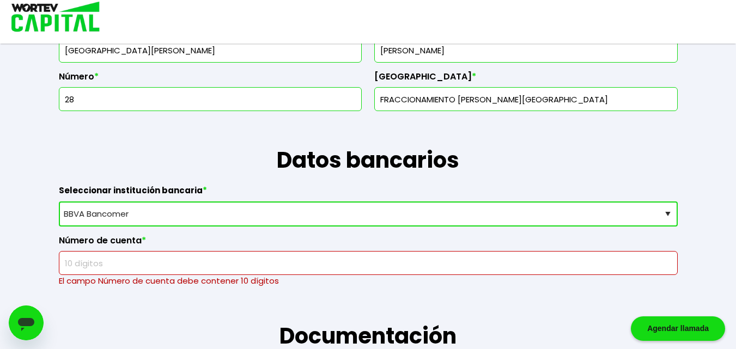
click at [192, 264] on input "text" at bounding box center [368, 263] width 609 height 23
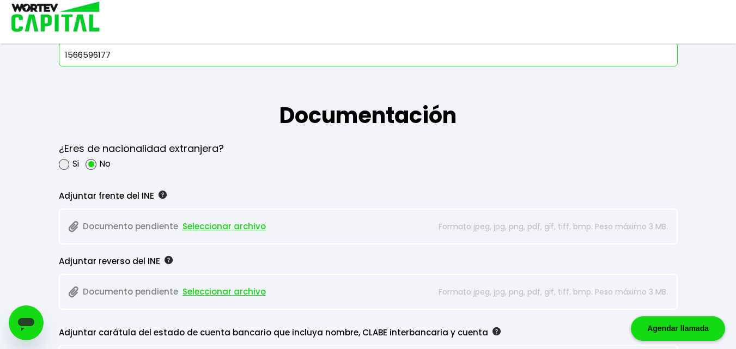
scroll to position [832, 0]
type input "1566596177"
click at [234, 225] on span "Seleccionar archivo" at bounding box center [224, 226] width 83 height 16
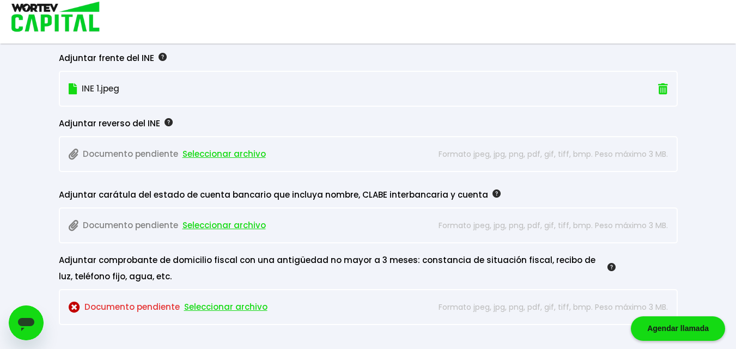
scroll to position [973, 0]
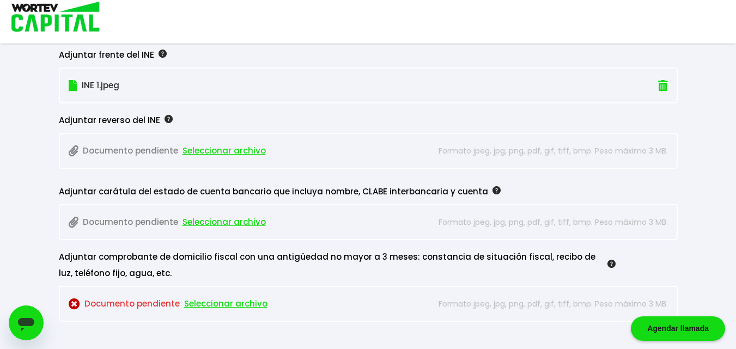
click at [197, 135] on div "Documento pendiente Seleccionar archivo Formato jpeg, jpg, png, pdf, gif, tiff,…" at bounding box center [368, 151] width 619 height 36
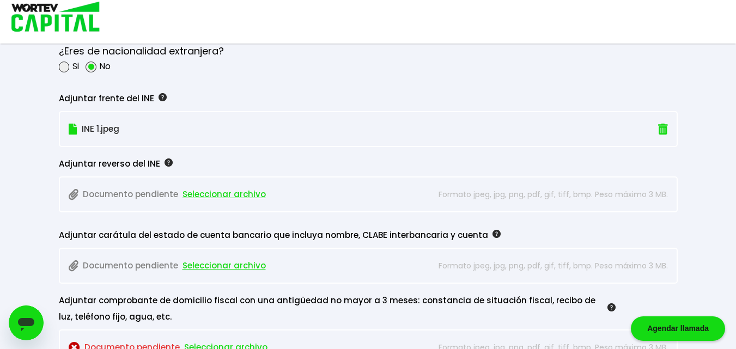
scroll to position [917, 0]
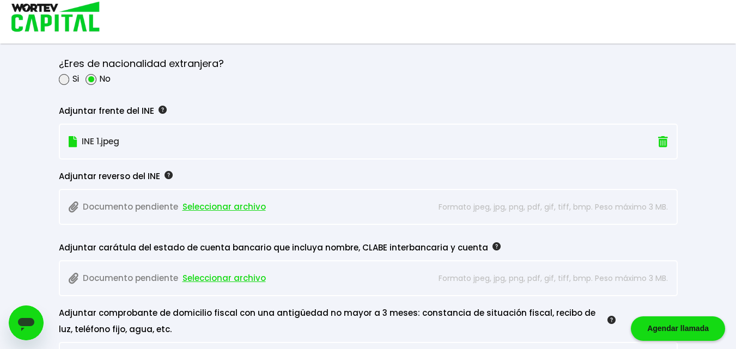
click at [207, 205] on span "Seleccionar archivo" at bounding box center [224, 207] width 83 height 16
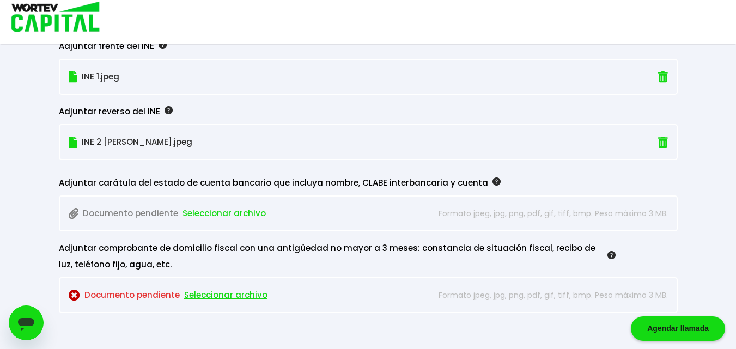
scroll to position [985, 0]
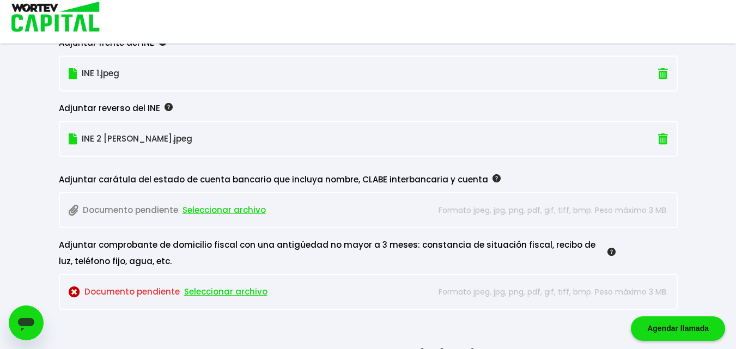
click at [234, 211] on span "Seleccionar archivo" at bounding box center [224, 210] width 83 height 16
click at [227, 209] on span "Seleccionar archivo" at bounding box center [224, 210] width 83 height 16
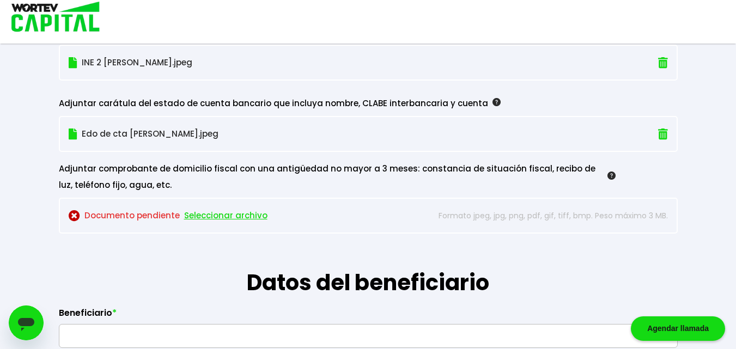
scroll to position [1088, 0]
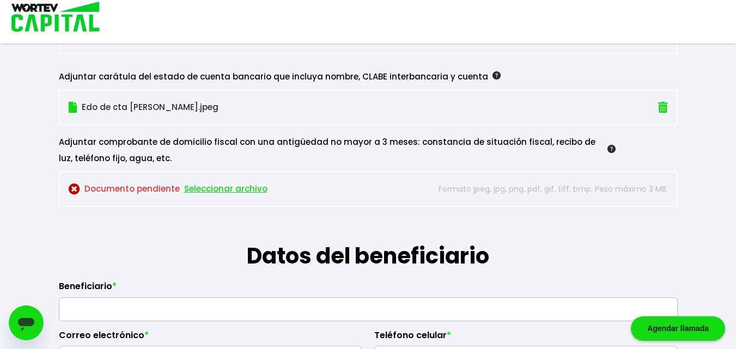
click at [234, 193] on span "Seleccionar archivo" at bounding box center [225, 189] width 83 height 16
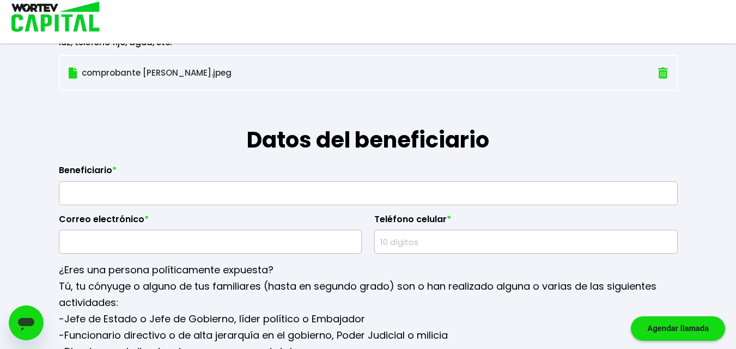
scroll to position [1204, 0]
click at [333, 190] on input "text" at bounding box center [368, 192] width 609 height 23
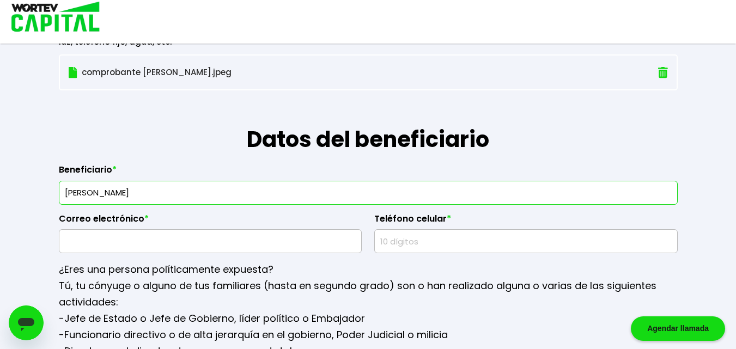
type input "[PERSON_NAME]"
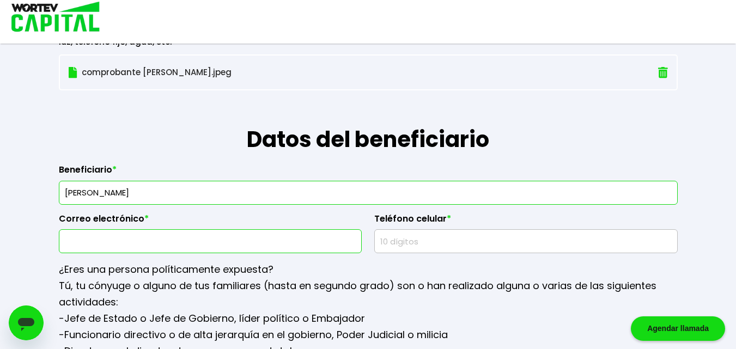
click at [271, 244] on input "text" at bounding box center [211, 241] width 294 height 23
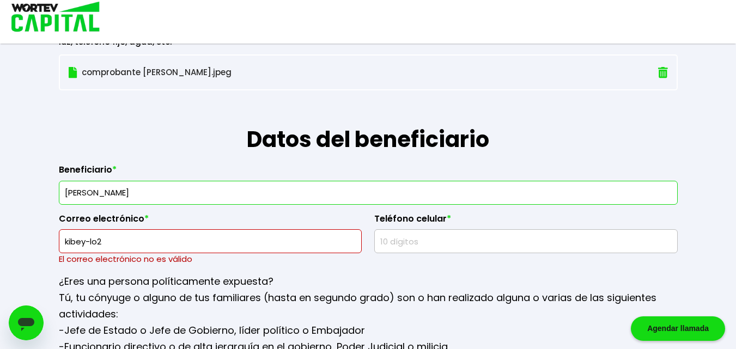
click at [271, 244] on input "kibey-lo2" at bounding box center [211, 241] width 294 height 23
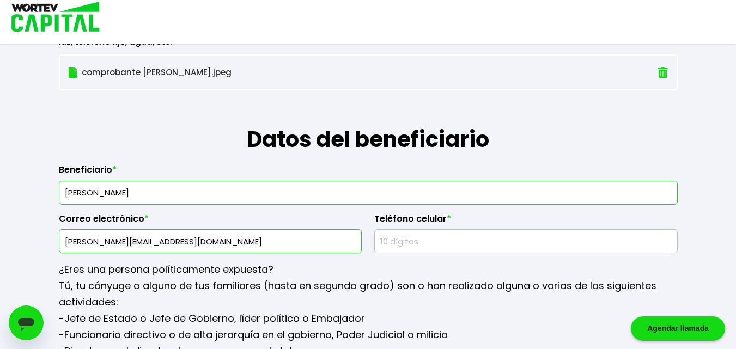
type input "[PERSON_NAME][EMAIL_ADDRESS][DOMAIN_NAME]"
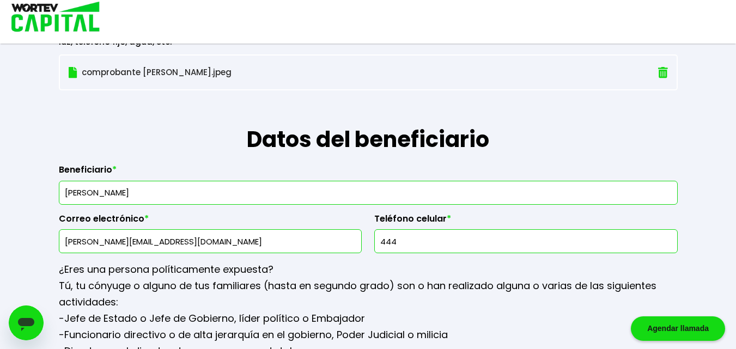
type input "4448456685"
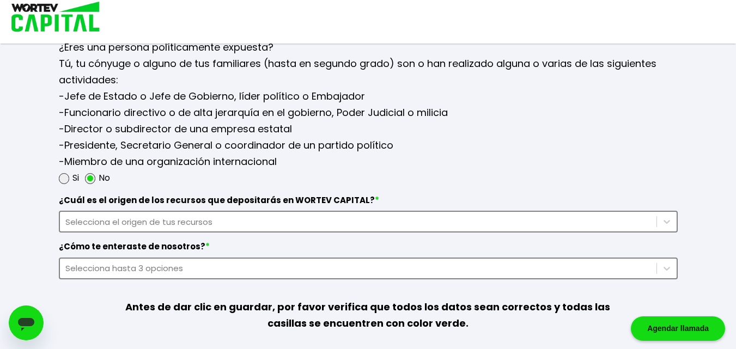
scroll to position [1491, 0]
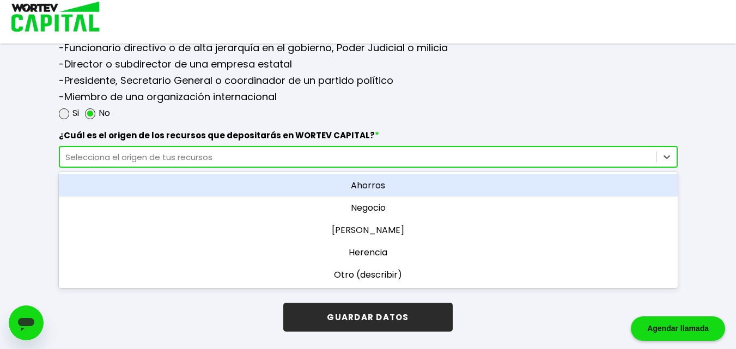
click at [202, 160] on div "Selecciona el origen de tus recursos" at bounding box center [358, 157] width 586 height 13
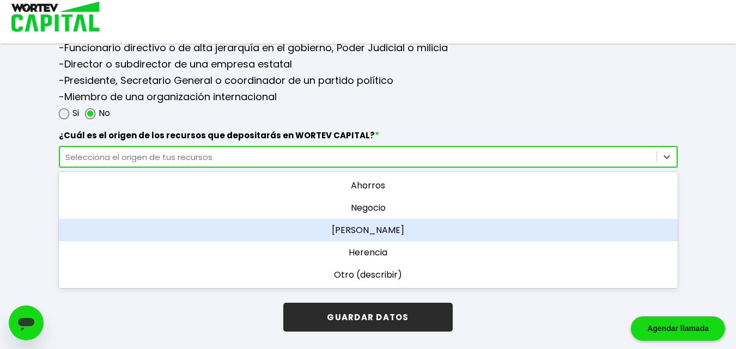
click at [344, 230] on div "[PERSON_NAME]" at bounding box center [368, 230] width 619 height 22
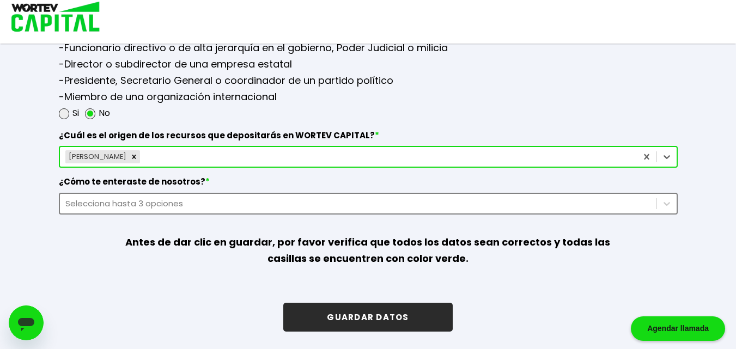
click at [227, 210] on div "Selecciona hasta 3 opciones" at bounding box center [358, 203] width 597 height 15
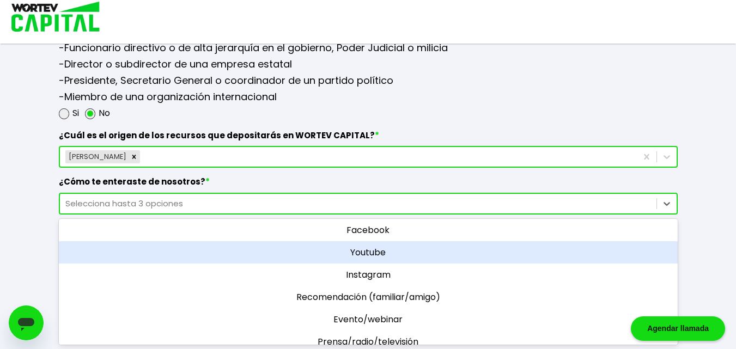
scroll to position [37, 0]
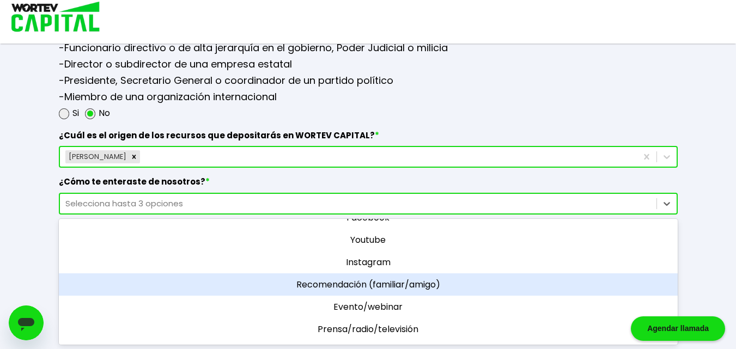
click at [340, 286] on div "Recomendación (familiar/amigo)" at bounding box center [368, 285] width 619 height 22
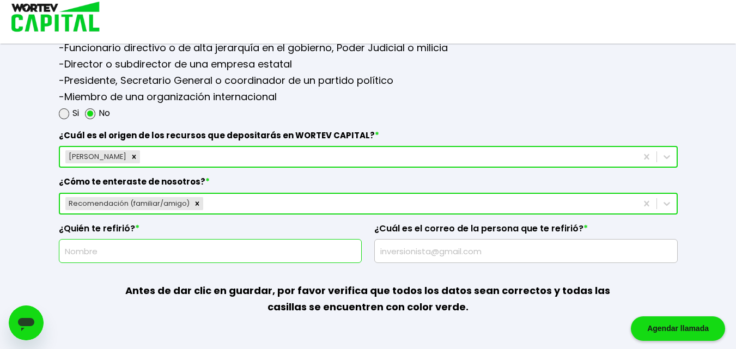
click at [97, 251] on input "text" at bounding box center [211, 251] width 294 height 23
click at [70, 252] on input "[PERSON_NAME]" at bounding box center [211, 251] width 294 height 23
type input "[PERSON_NAME]"
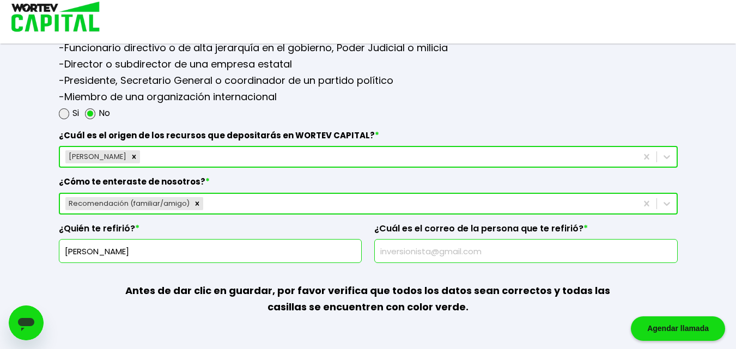
click at [416, 247] on input "text" at bounding box center [526, 251] width 294 height 23
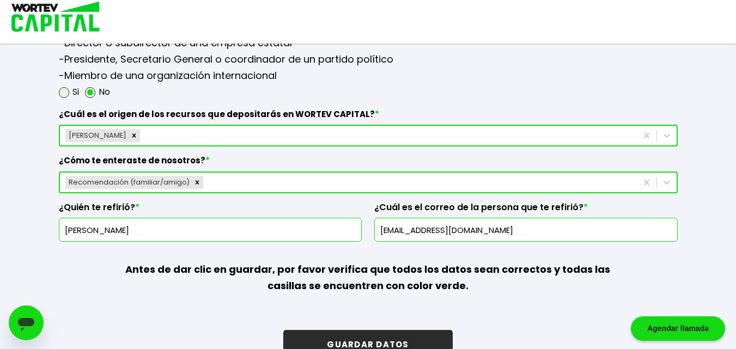
scroll to position [1540, 0]
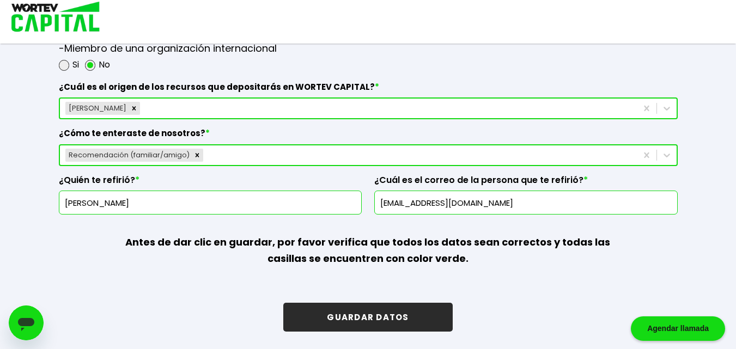
type input "[EMAIL_ADDRESS][DOMAIN_NAME]"
click at [346, 322] on button "GUARDAR DATOS" at bounding box center [367, 317] width 169 height 29
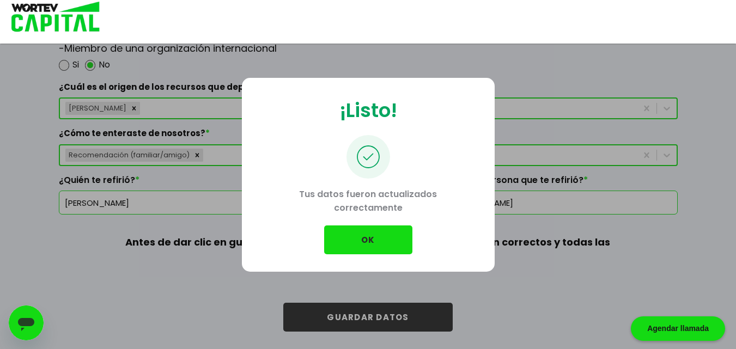
click at [390, 230] on button "OK" at bounding box center [368, 240] width 88 height 29
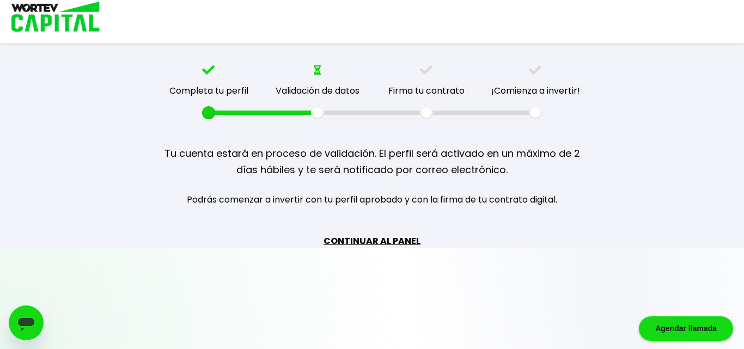
click at [384, 241] on link "CONTINUAR AL PANEL" at bounding box center [372, 241] width 97 height 14
